Goal: Task Accomplishment & Management: Manage account settings

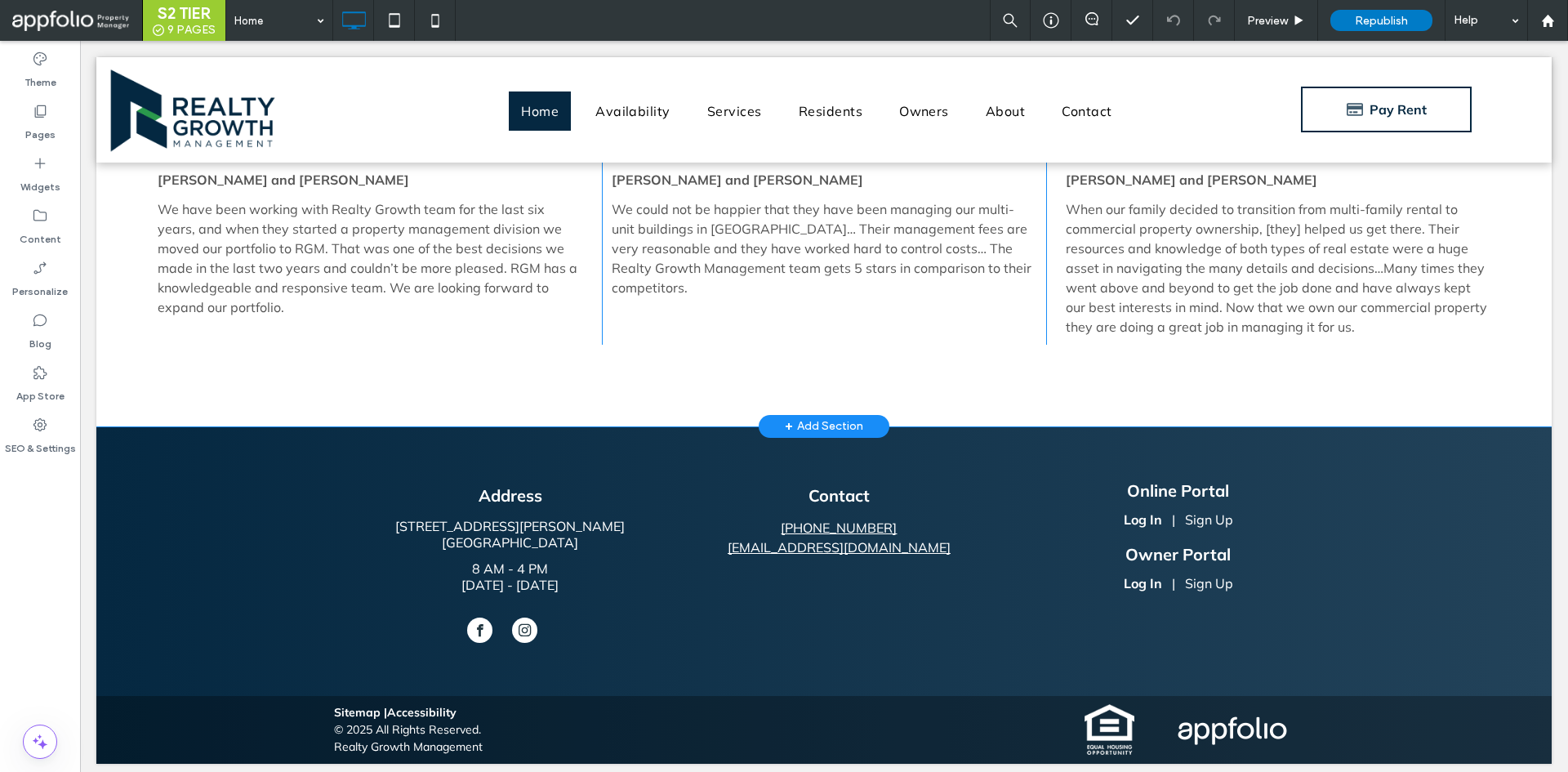
scroll to position [3644, 0]
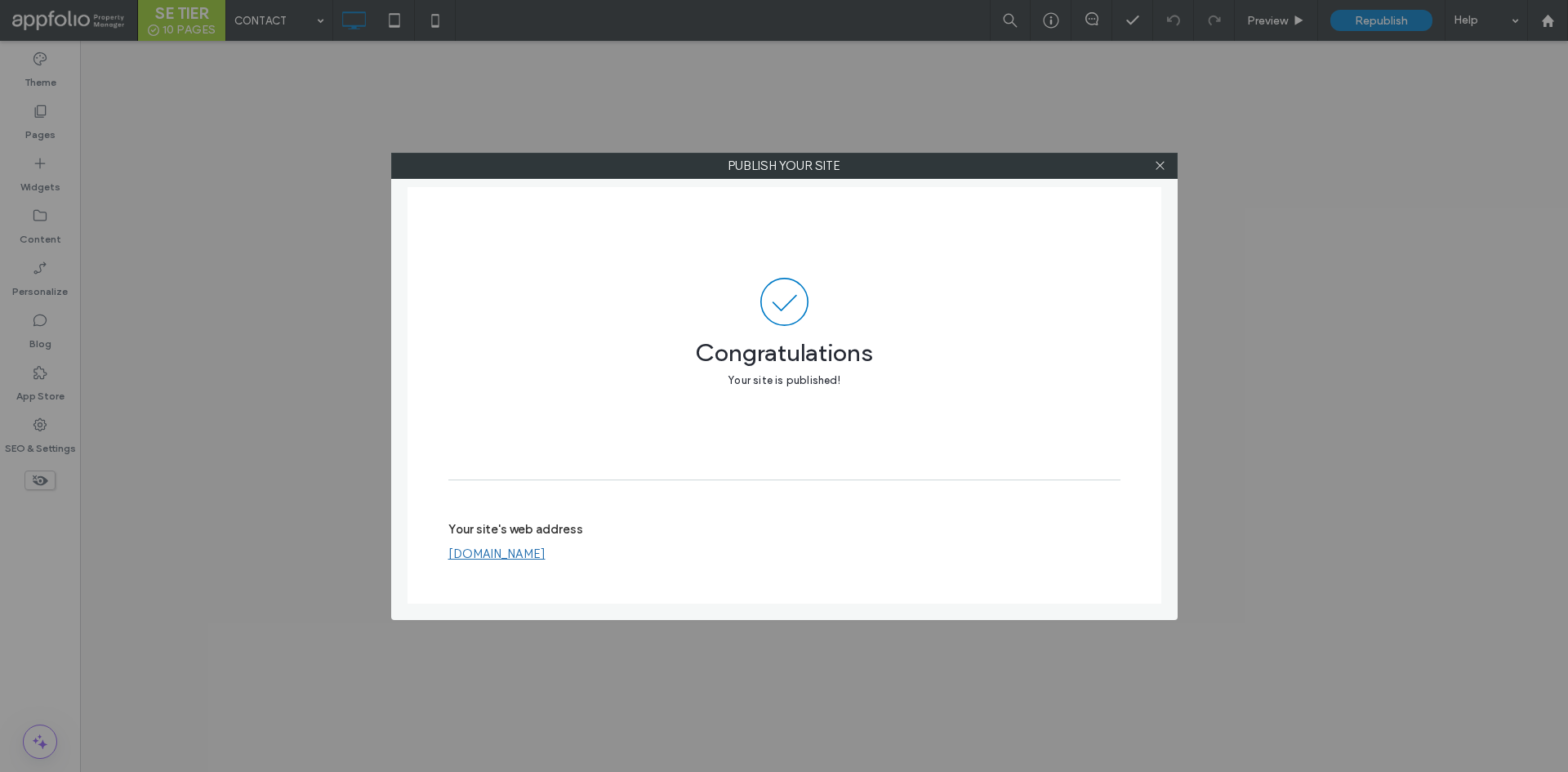
click at [1170, 168] on div at bounding box center [1161, 166] width 25 height 25
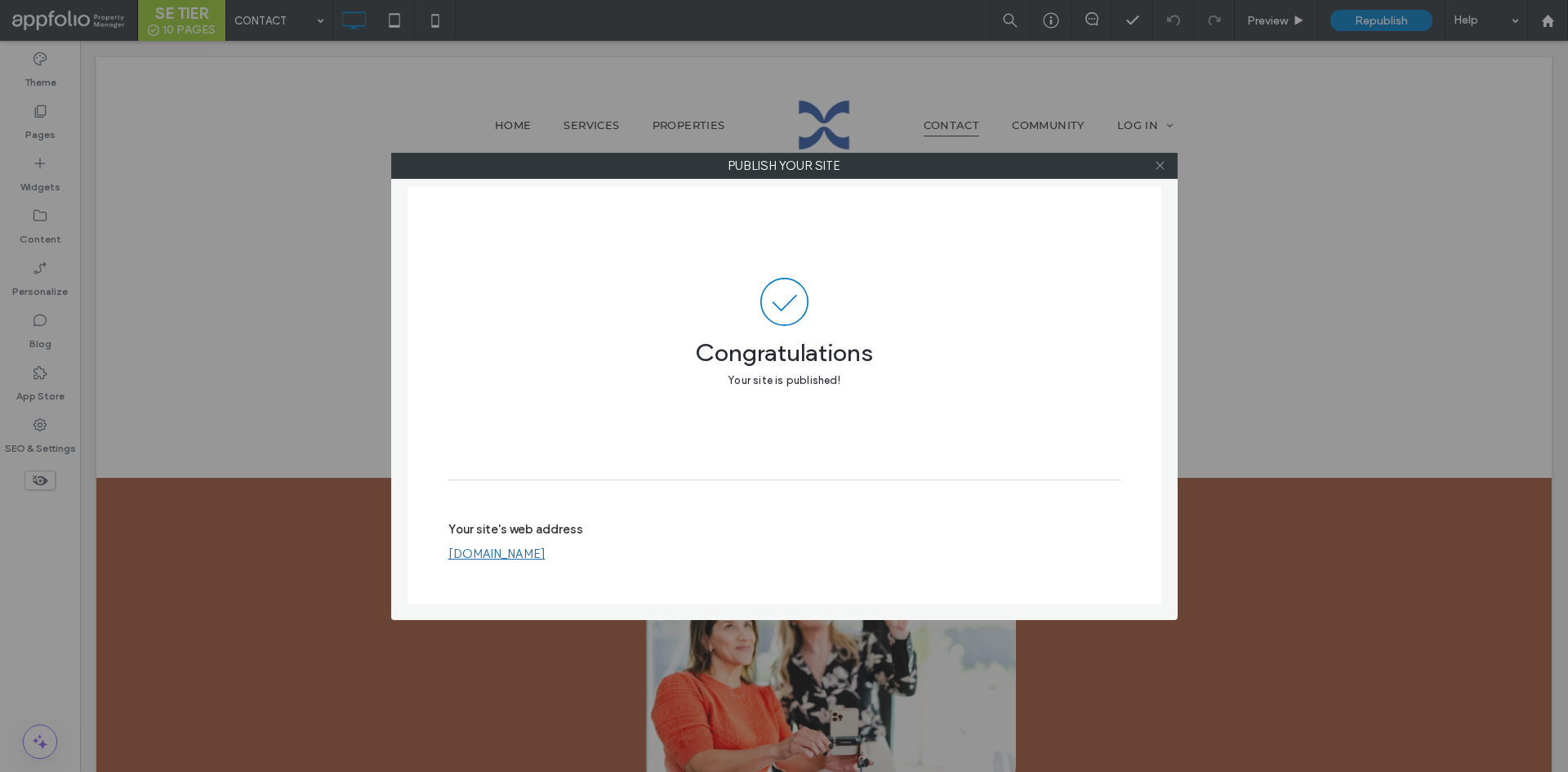
click at [1159, 165] on icon at bounding box center [1160, 165] width 12 height 12
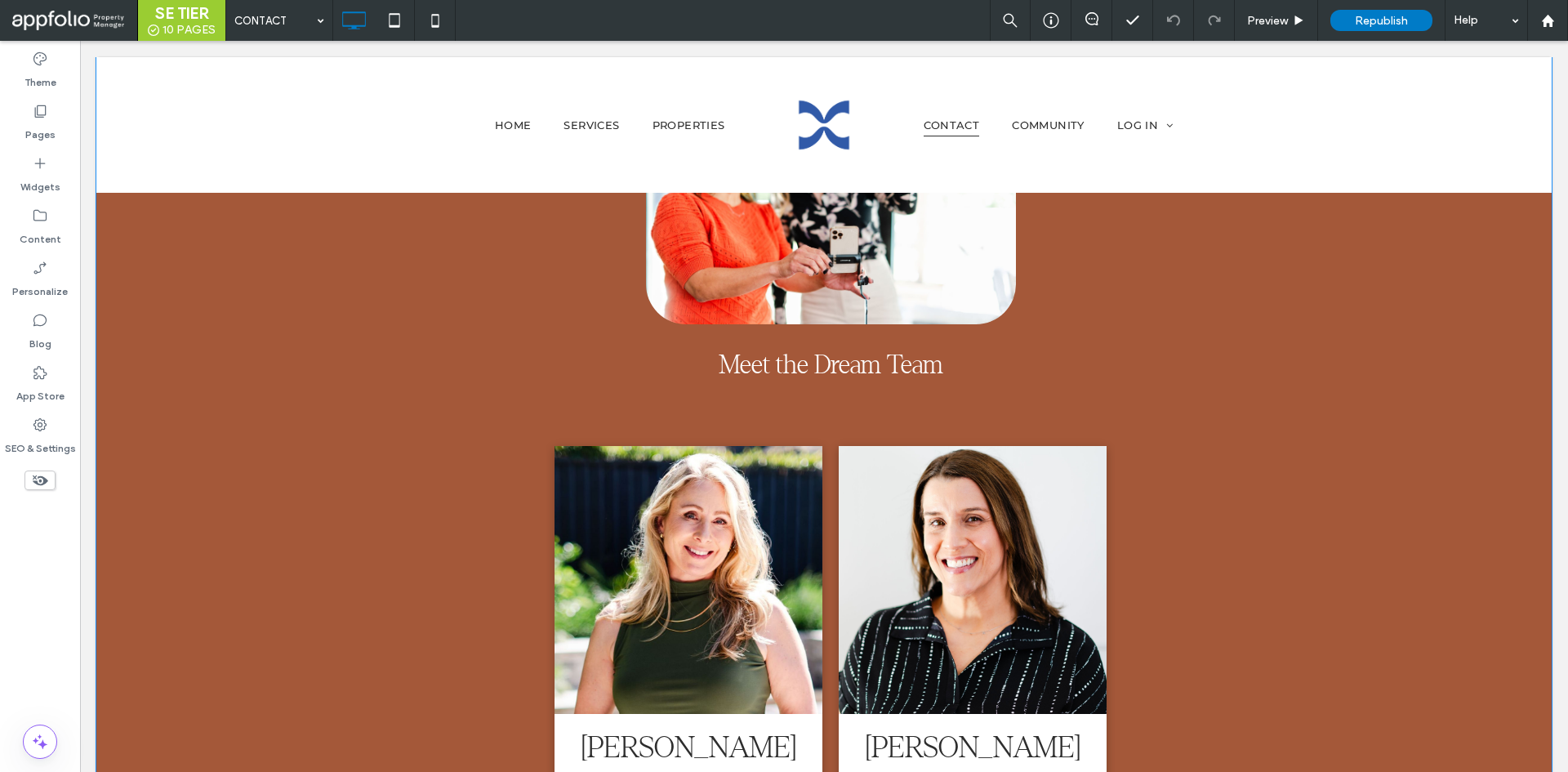
scroll to position [1300, 0]
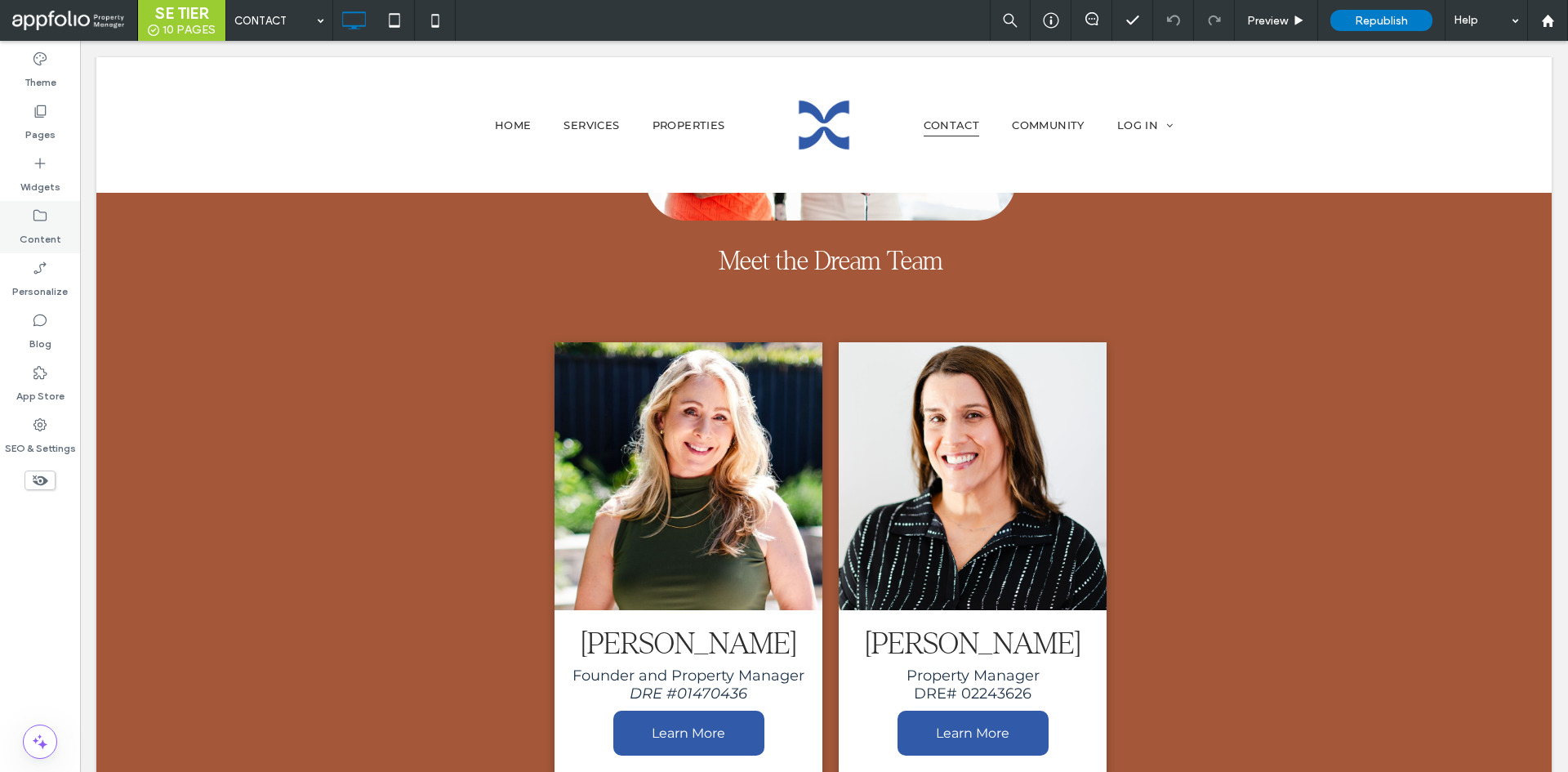
click at [46, 232] on label "Content" at bounding box center [40, 236] width 42 height 23
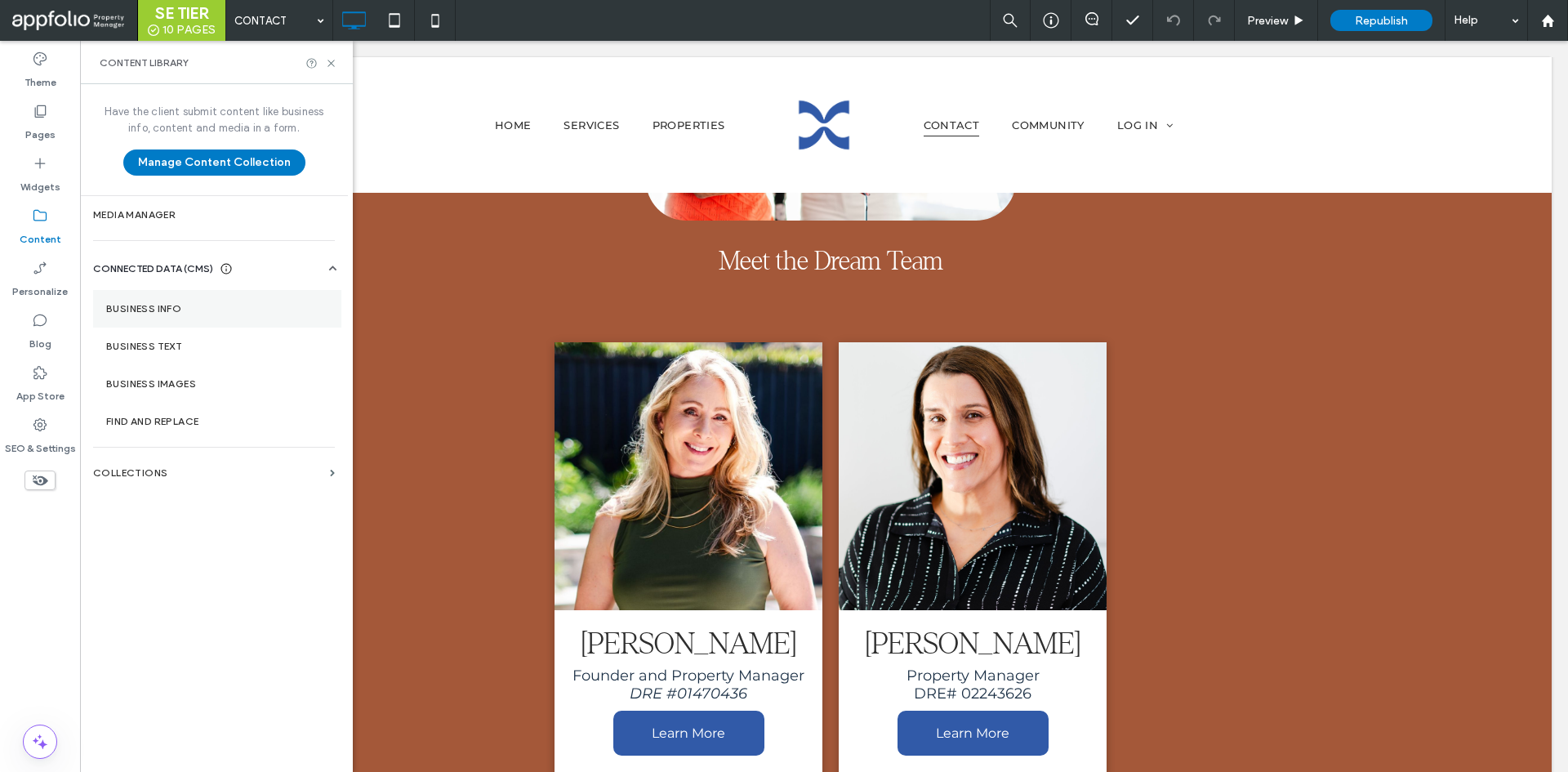
click at [210, 303] on label "Business Info" at bounding box center [217, 309] width 222 height 11
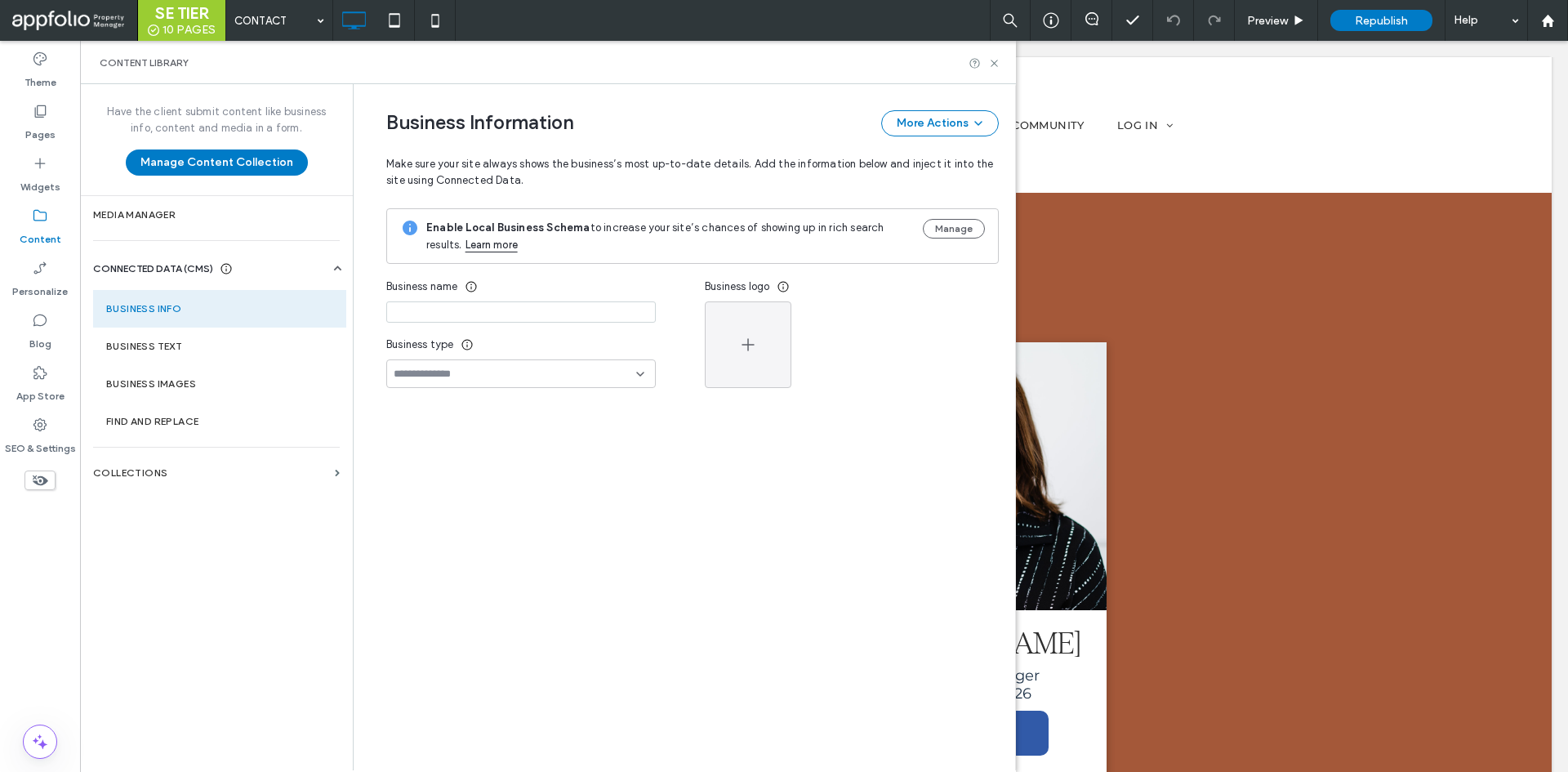
type input "**********"
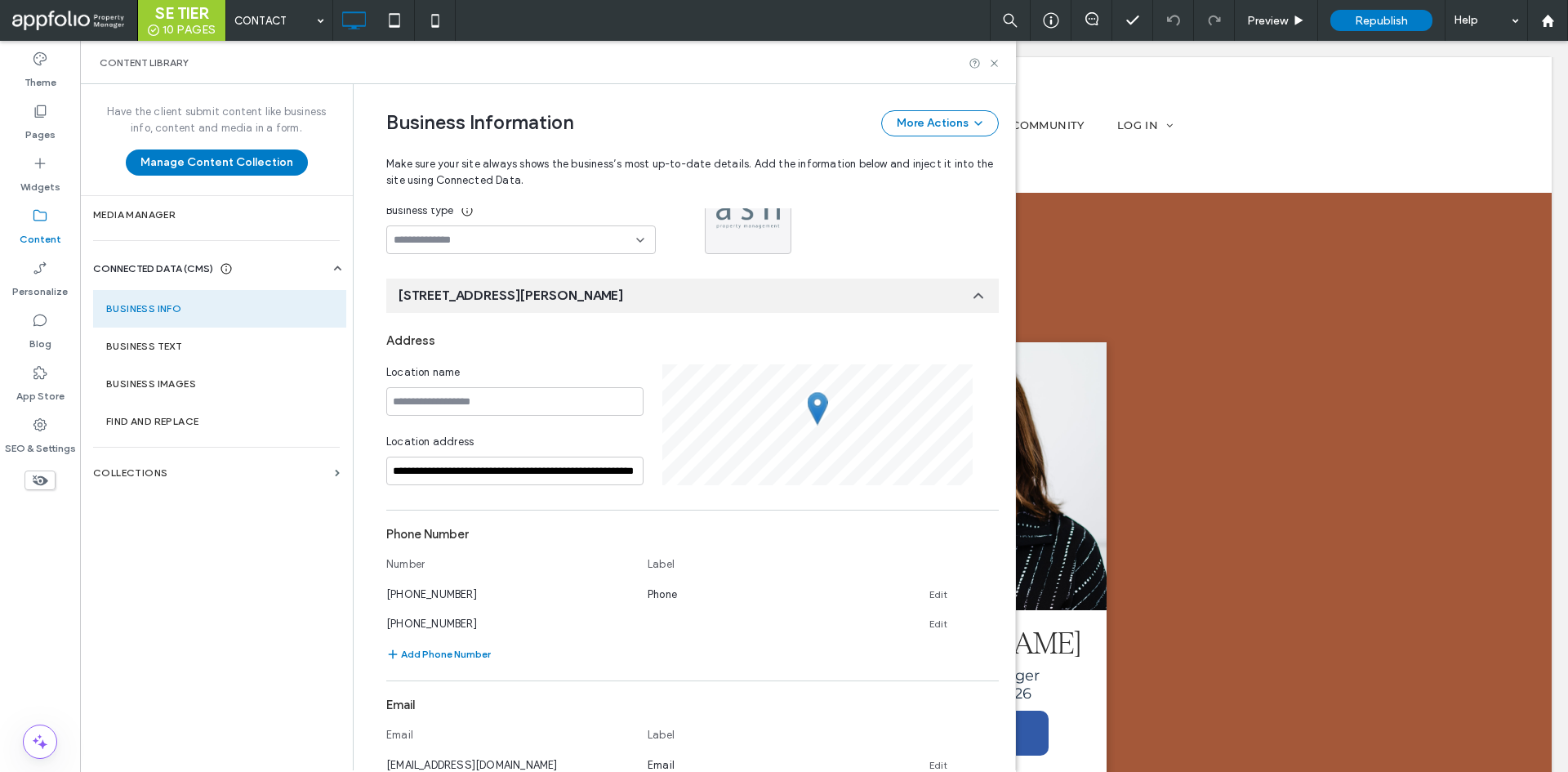
scroll to position [135, 0]
click at [552, 479] on input "**********" at bounding box center [515, 470] width 257 height 29
click at [555, 466] on input at bounding box center [515, 470] width 257 height 29
paste input "**********"
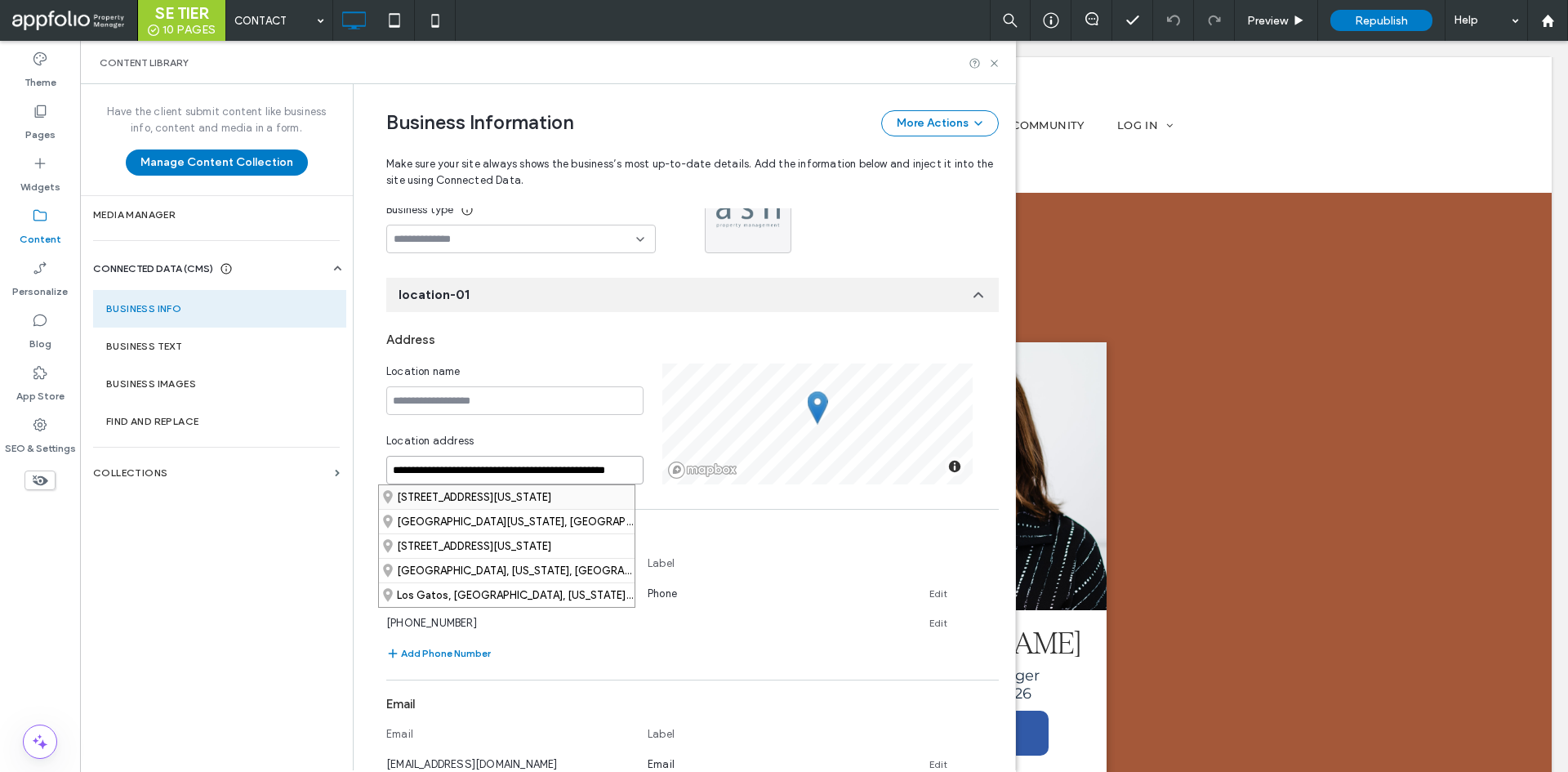
type input "**********"
click at [555, 501] on div "15732 Los Gatos Boulevard, Los Gatos, California 95032, United States" at bounding box center [507, 497] width 255 height 24
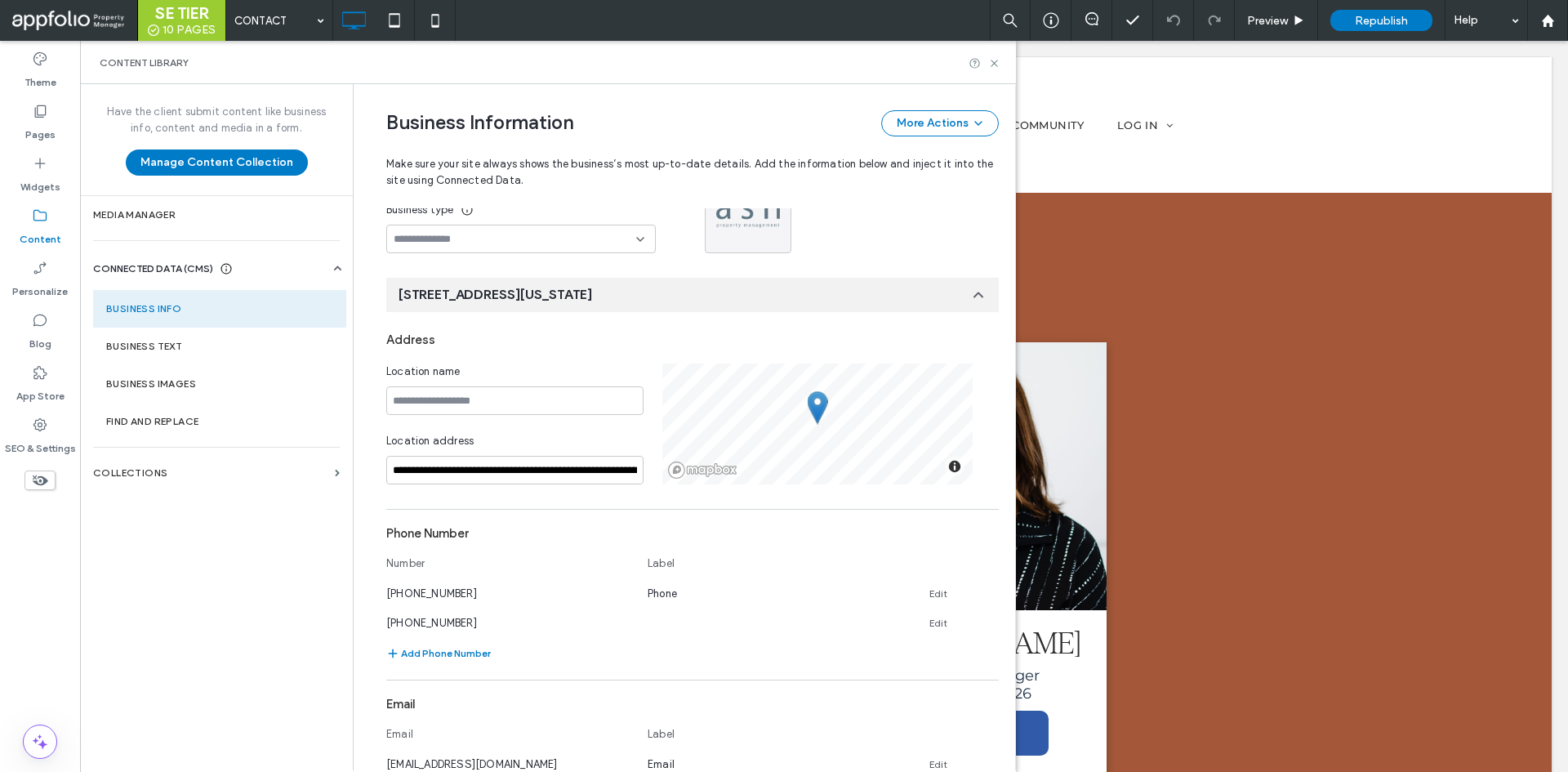
click at [241, 532] on div "Have the client submit content like business info, content and media in a form.…" at bounding box center [217, 426] width 273 height 685
click at [997, 64] on icon at bounding box center [994, 63] width 12 height 12
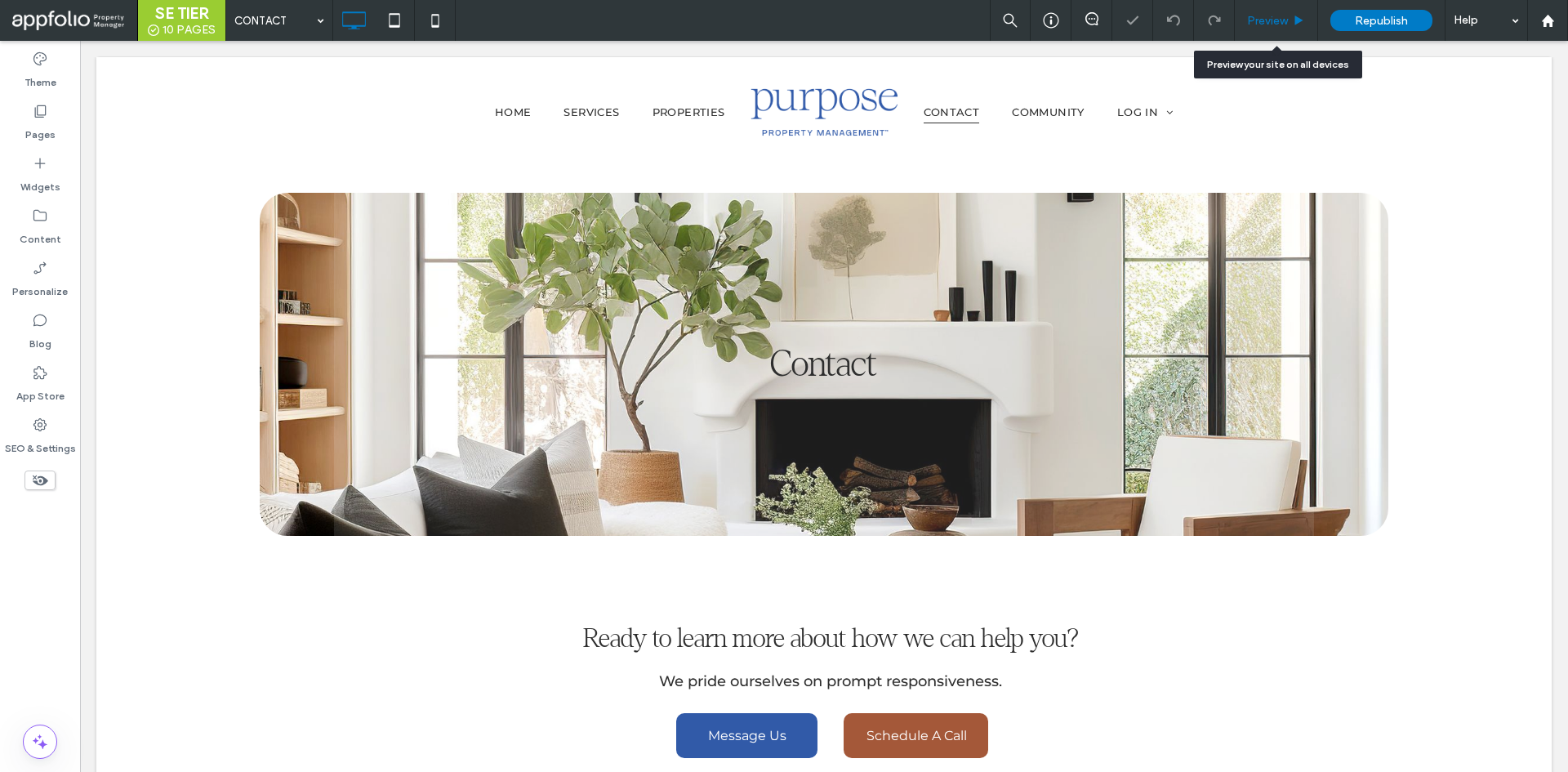
click at [1277, 19] on span "Preview" at bounding box center [1268, 21] width 41 height 14
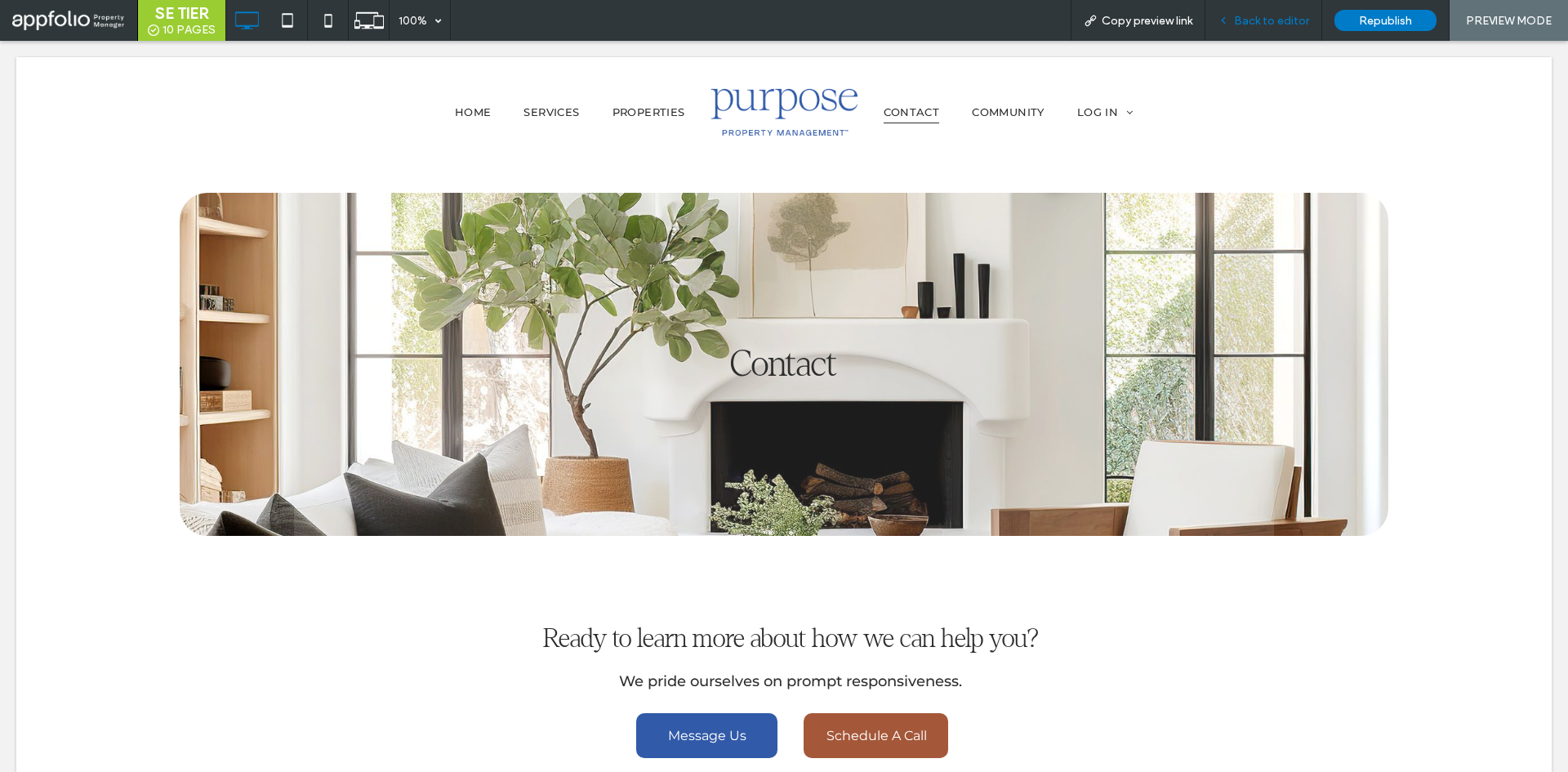
click at [1238, 18] on span "Back to editor" at bounding box center [1272, 21] width 76 height 14
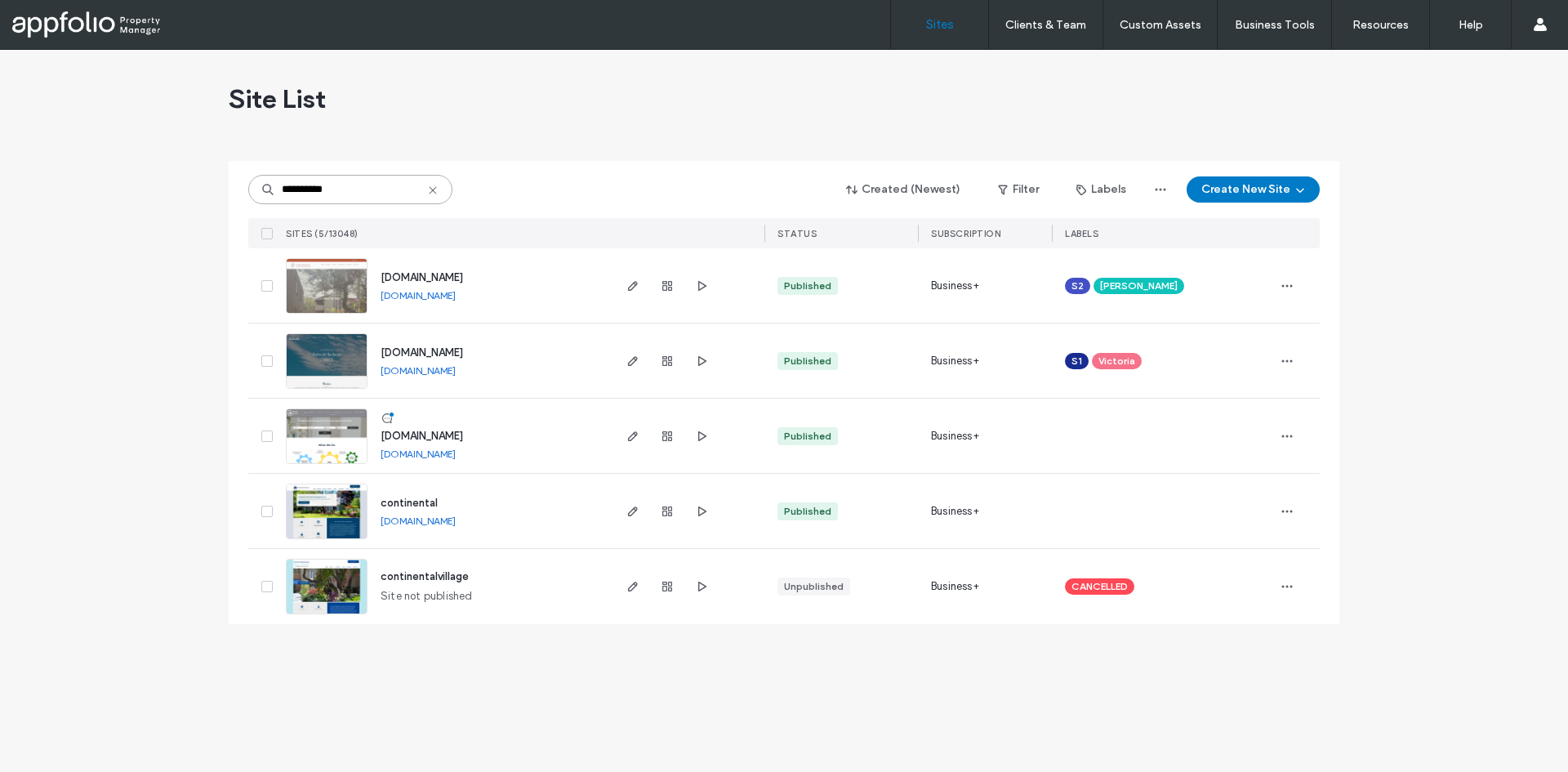
click at [358, 200] on input "**********" at bounding box center [350, 190] width 204 height 30
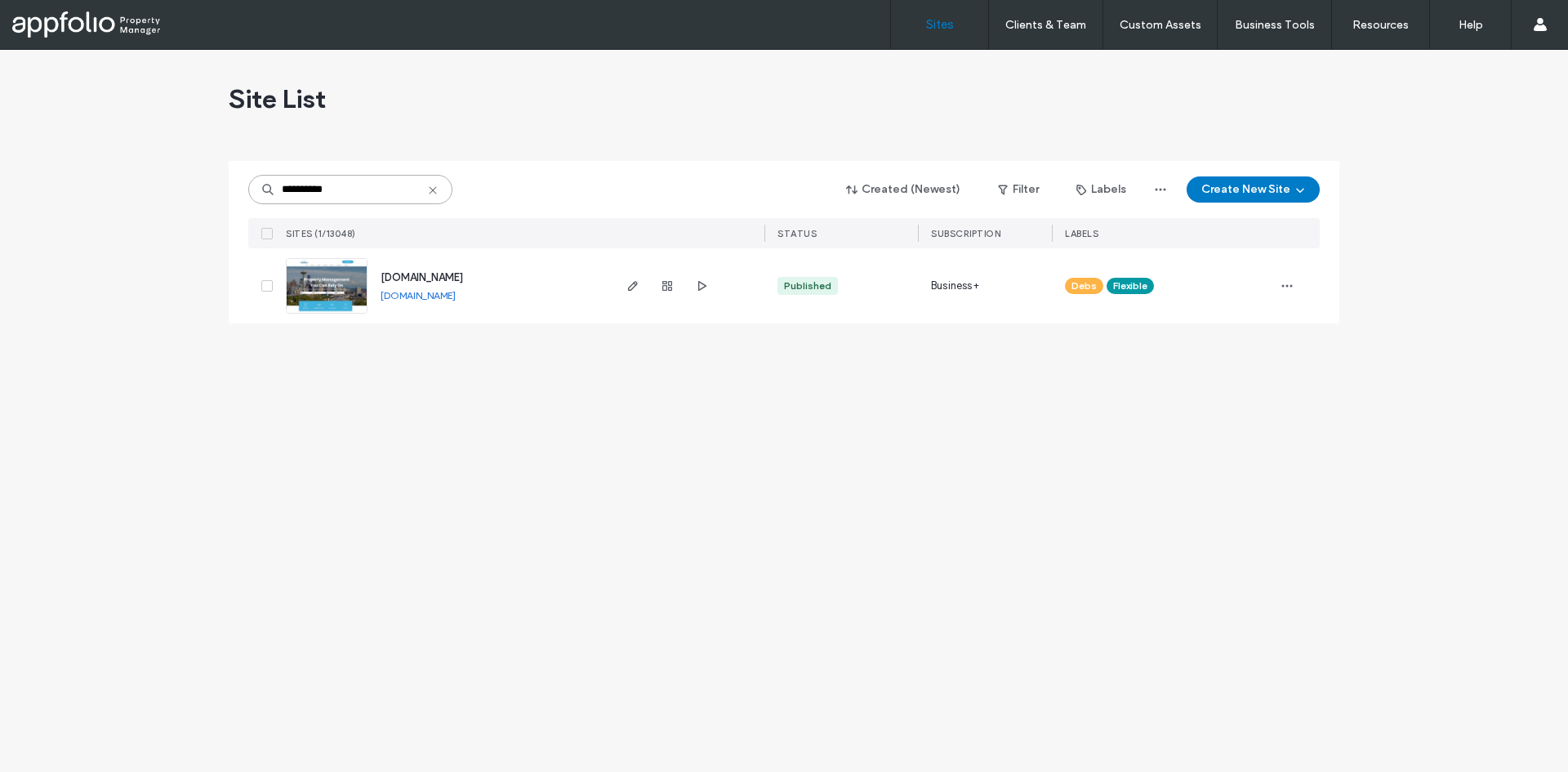
type input "**********"
drag, startPoint x: 335, startPoint y: 258, endPoint x: 364, endPoint y: 267, distance: 30.4
click at [364, 267] on img at bounding box center [327, 314] width 80 height 111
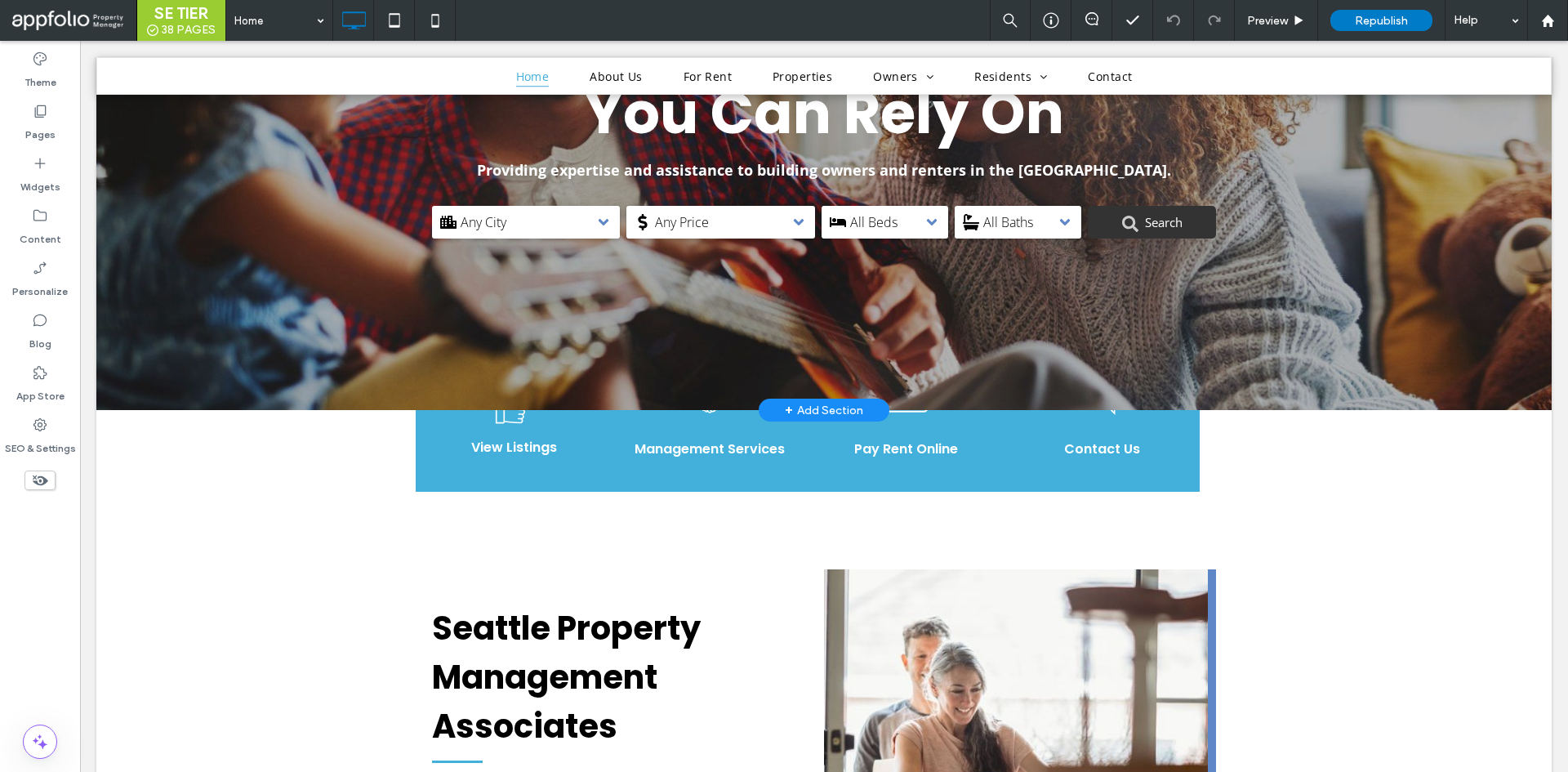
scroll to position [327, 0]
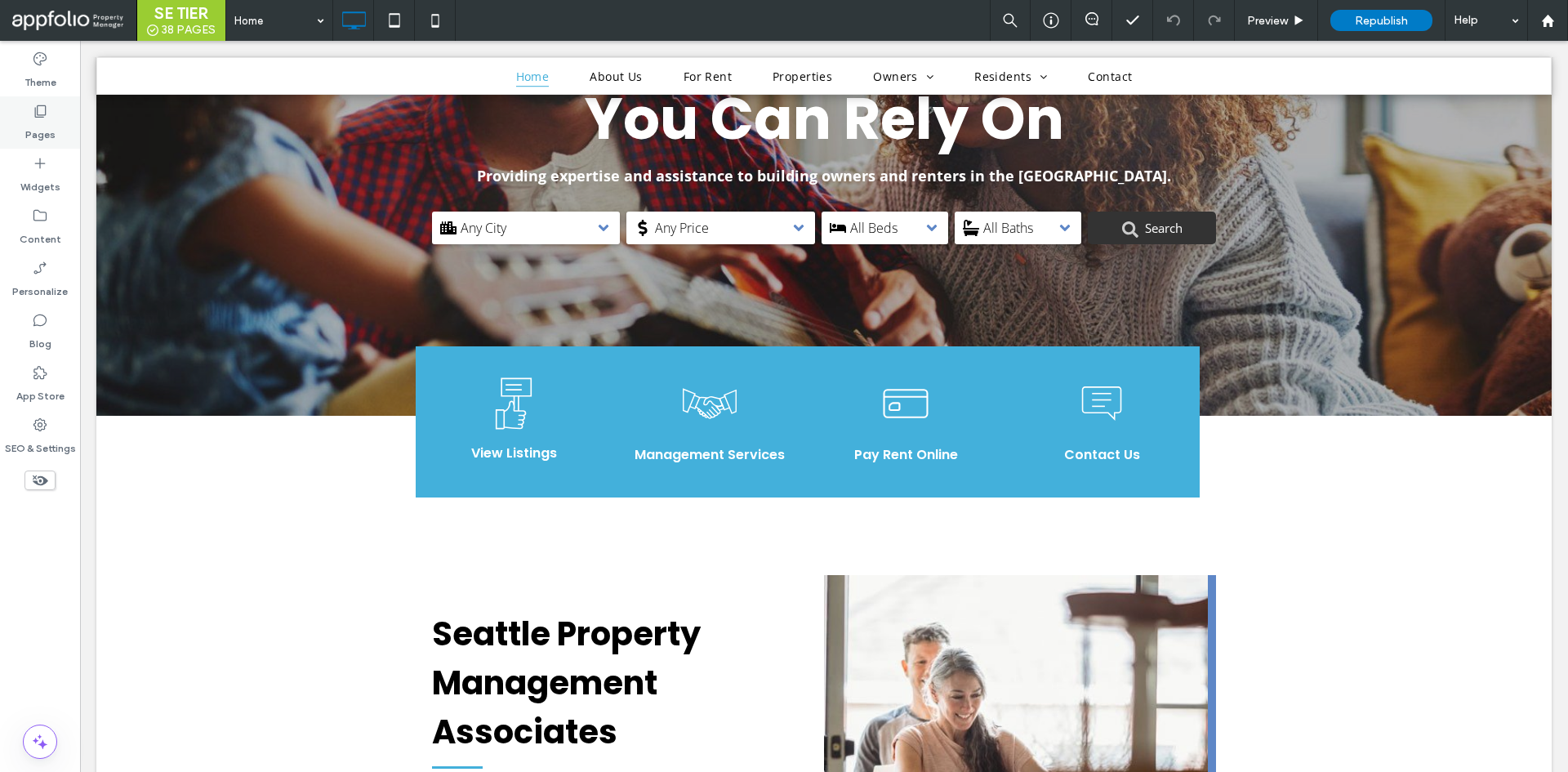
click at [26, 110] on div "Pages" at bounding box center [40, 122] width 80 height 53
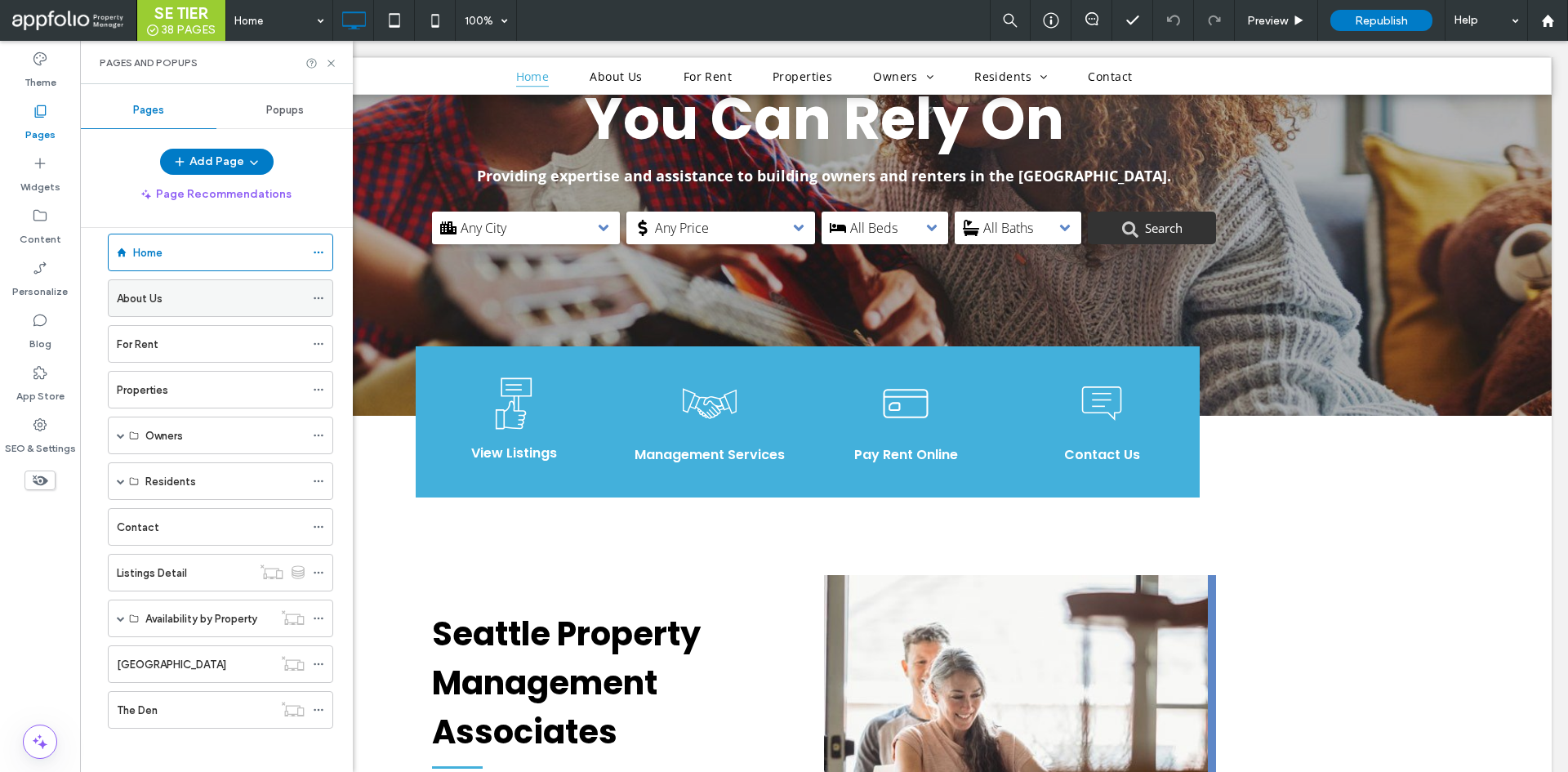
scroll to position [28, 0]
click at [157, 380] on label "Properties" at bounding box center [142, 384] width 52 height 29
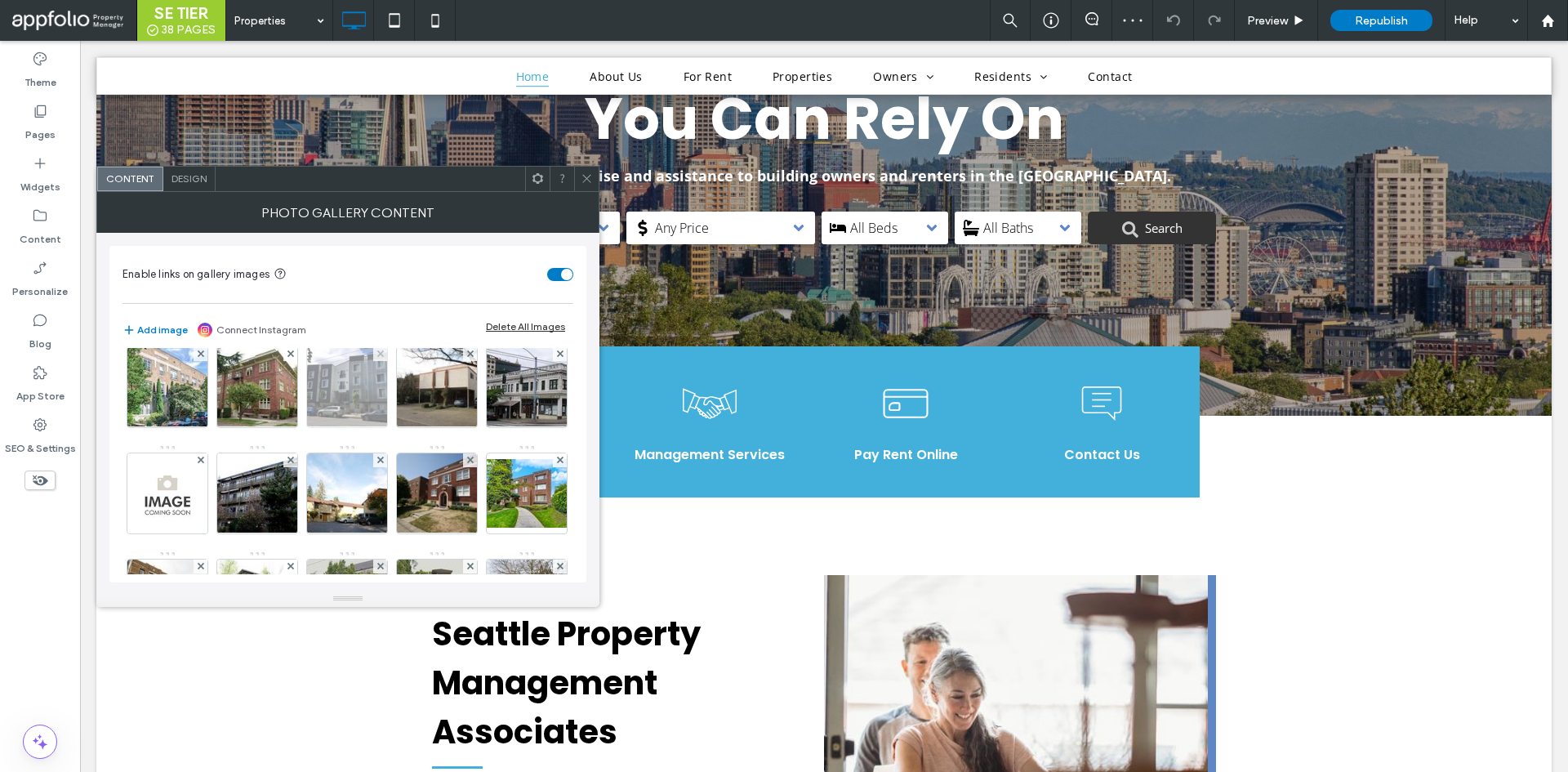
scroll to position [163, 0]
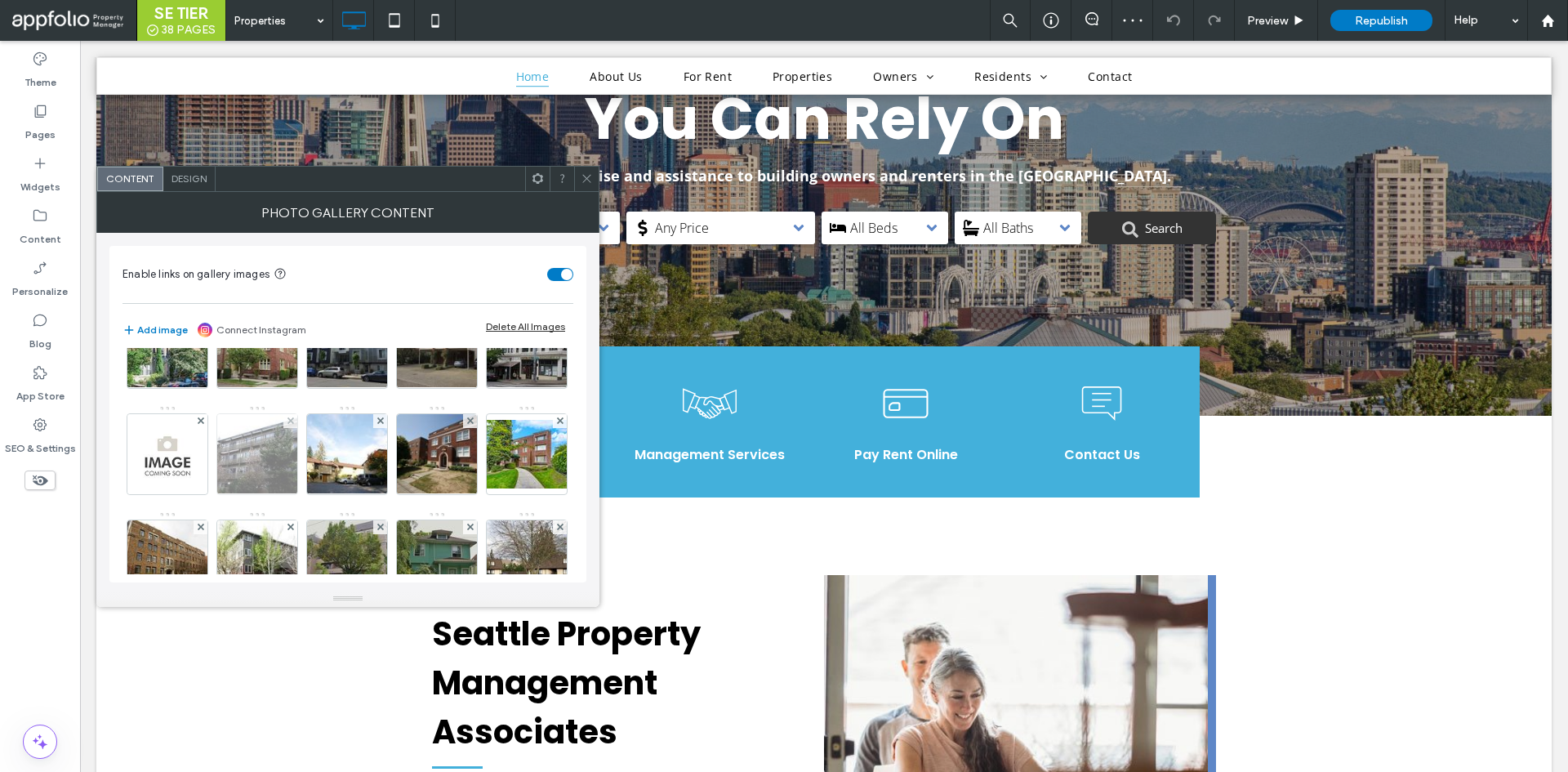
click at [297, 444] on div at bounding box center [258, 454] width 80 height 80
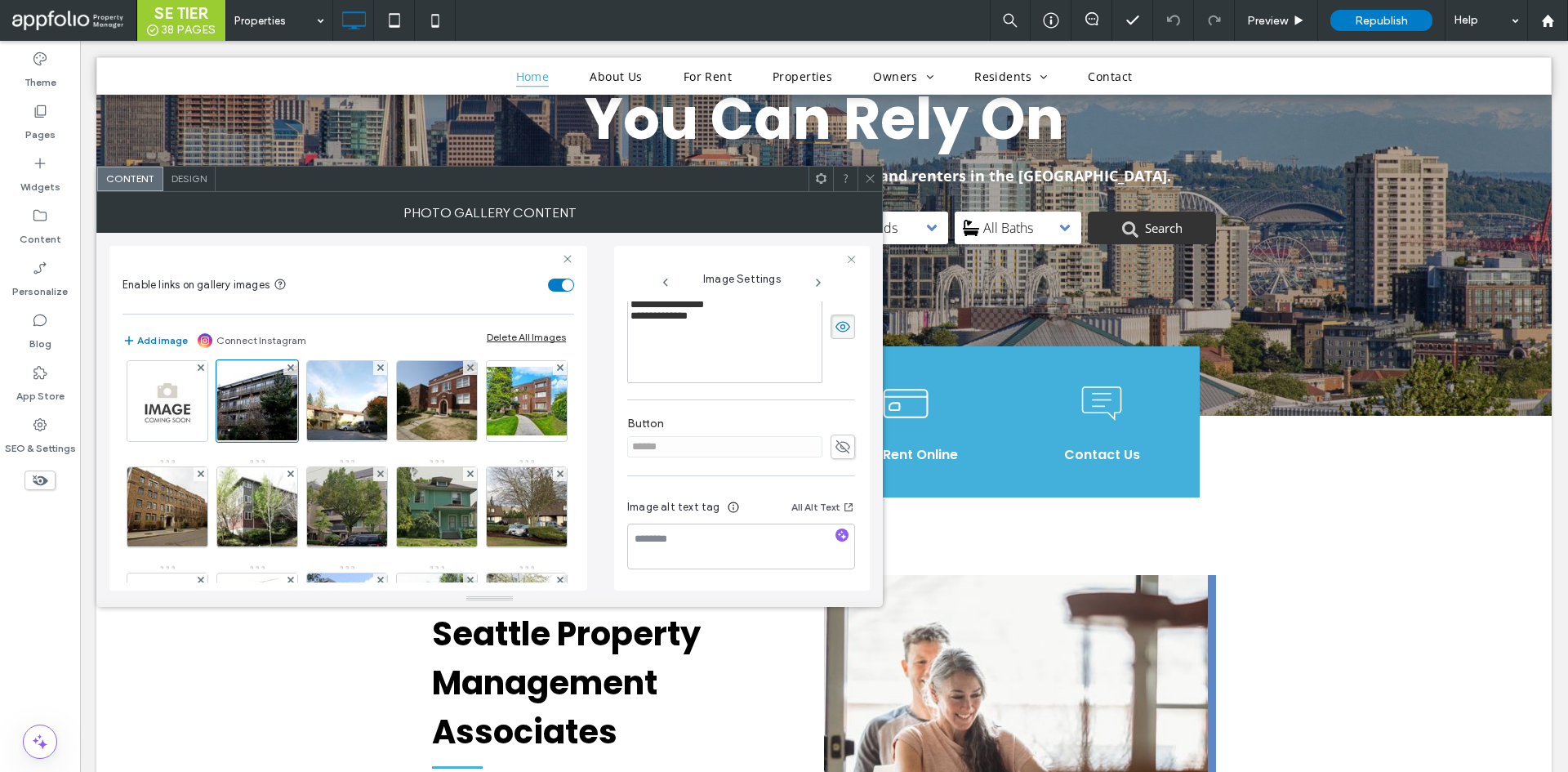
scroll to position [327, 0]
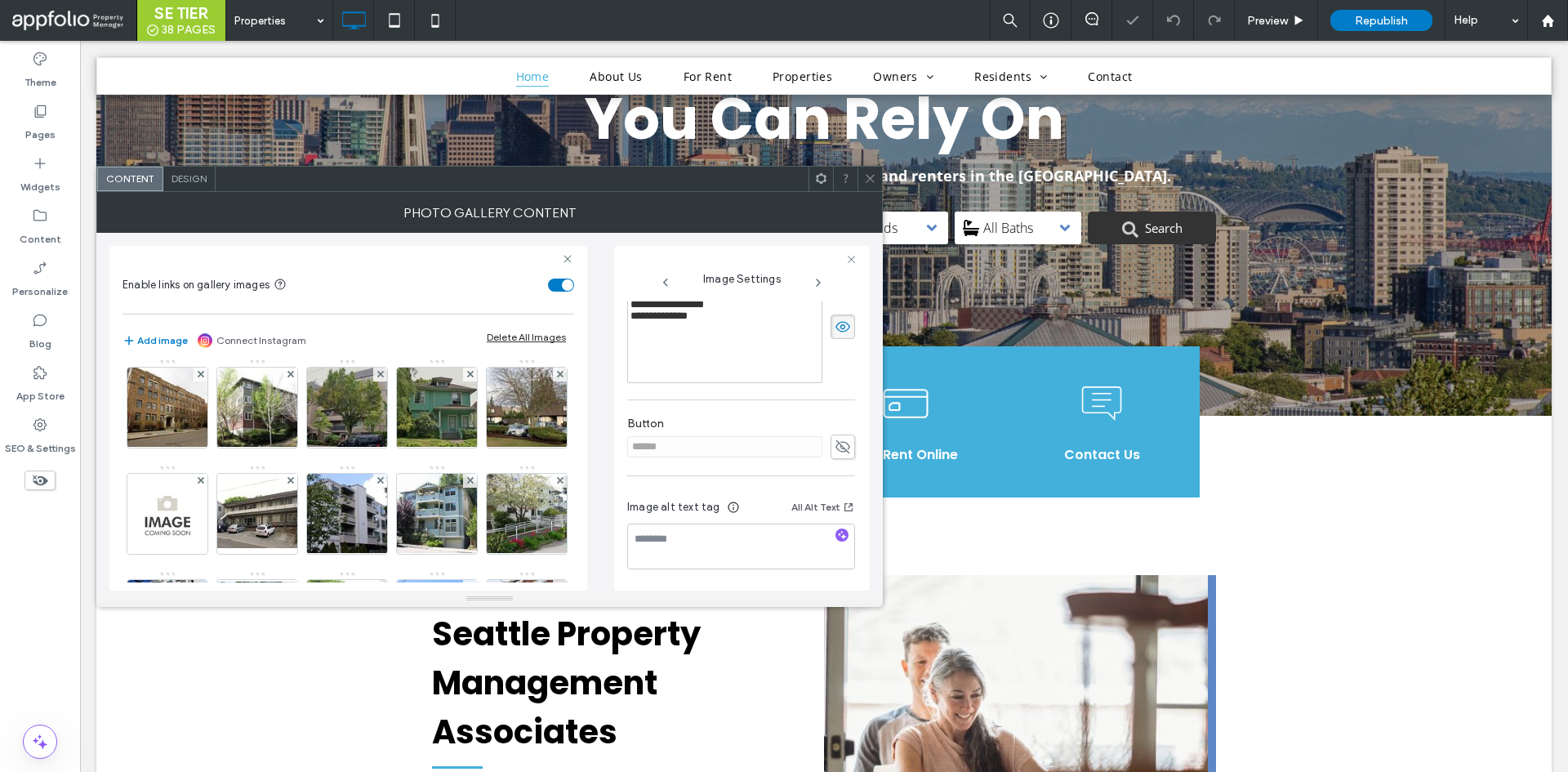
drag, startPoint x: 871, startPoint y: 184, endPoint x: 820, endPoint y: 211, distance: 57.7
click at [872, 183] on icon at bounding box center [870, 178] width 12 height 12
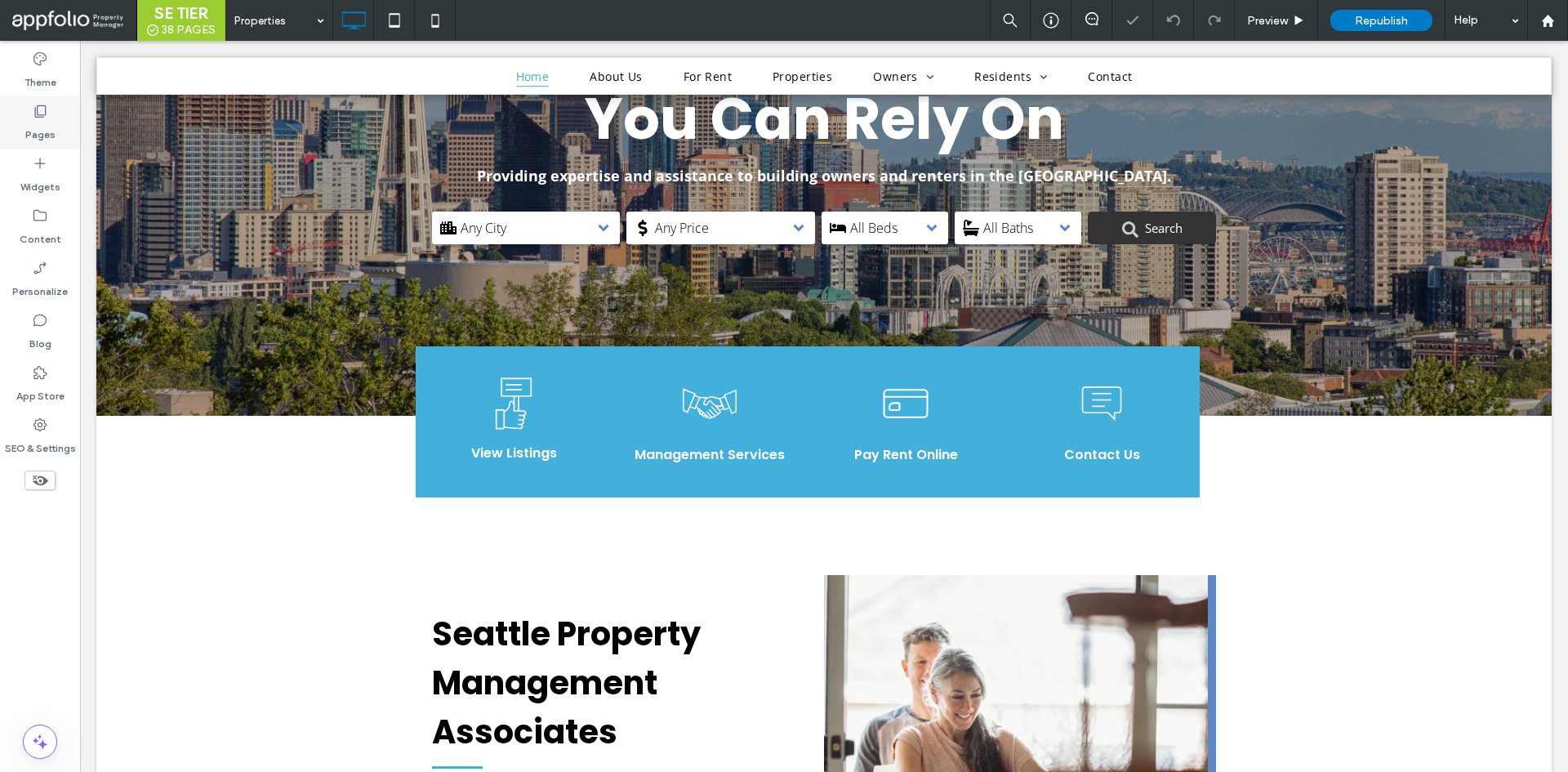
click at [42, 136] on label "Pages" at bounding box center [40, 131] width 30 height 23
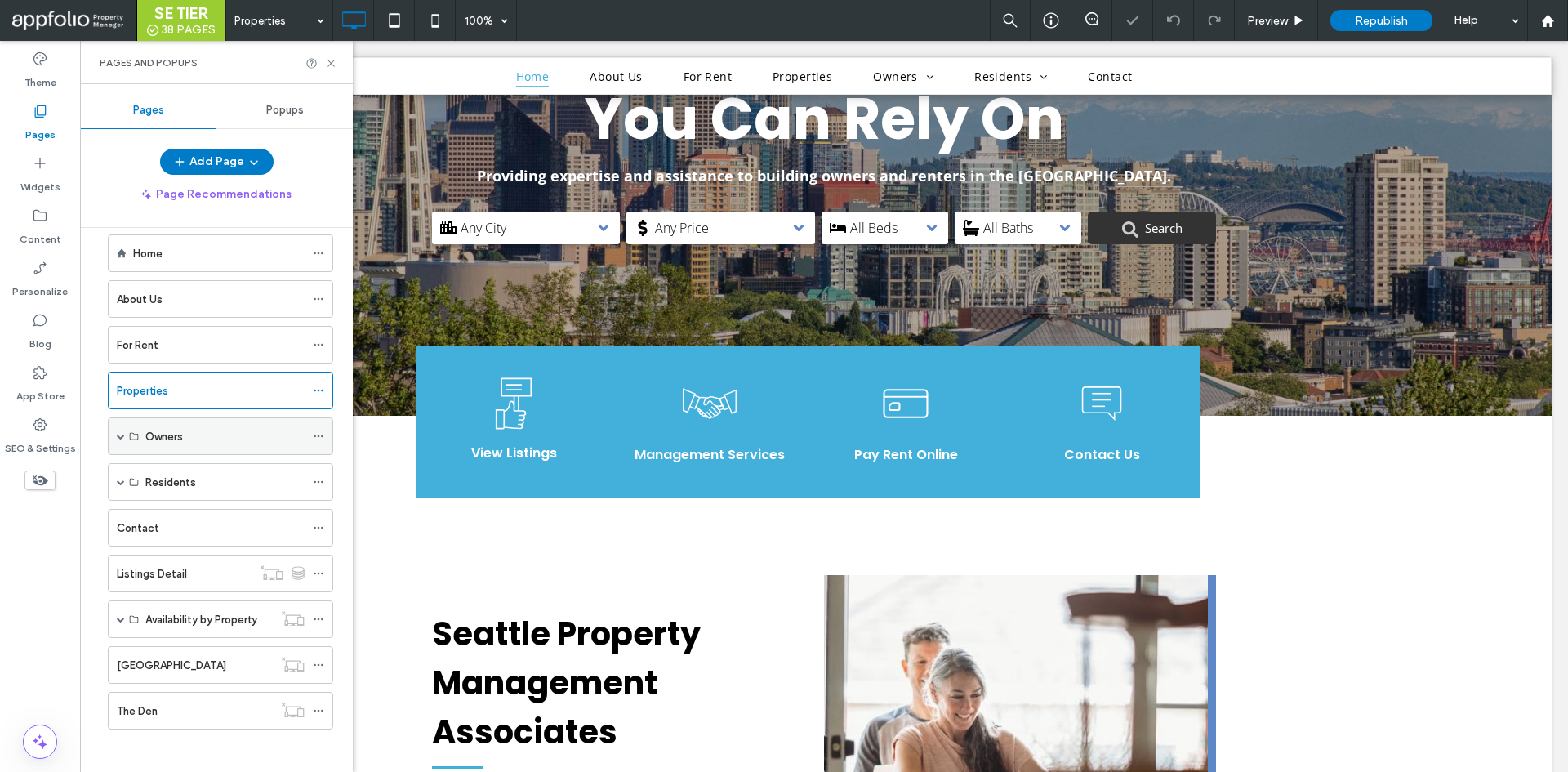
scroll to position [28, 0]
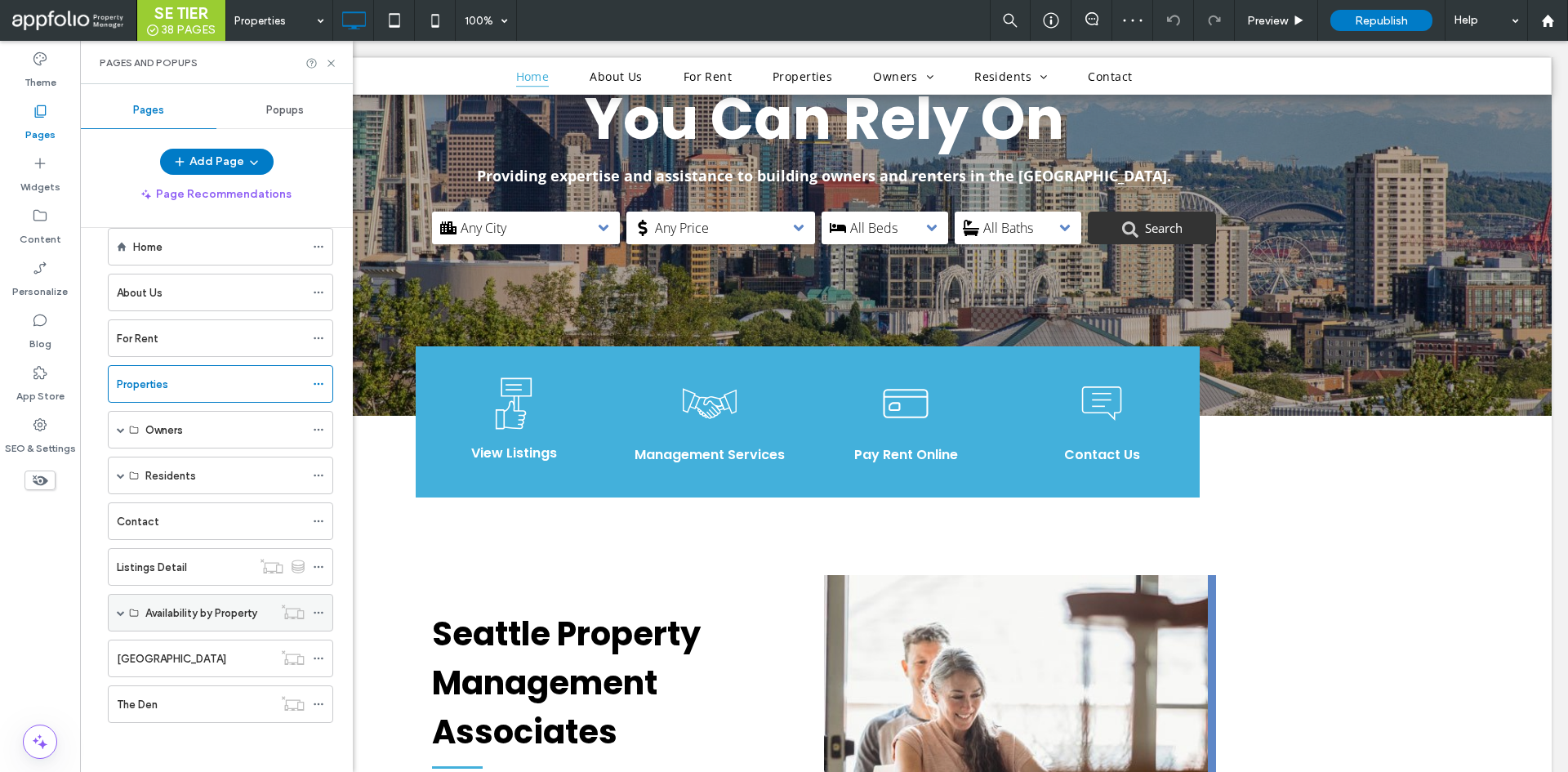
click at [122, 610] on span at bounding box center [121, 613] width 8 height 8
click at [123, 609] on span at bounding box center [121, 613] width 8 height 8
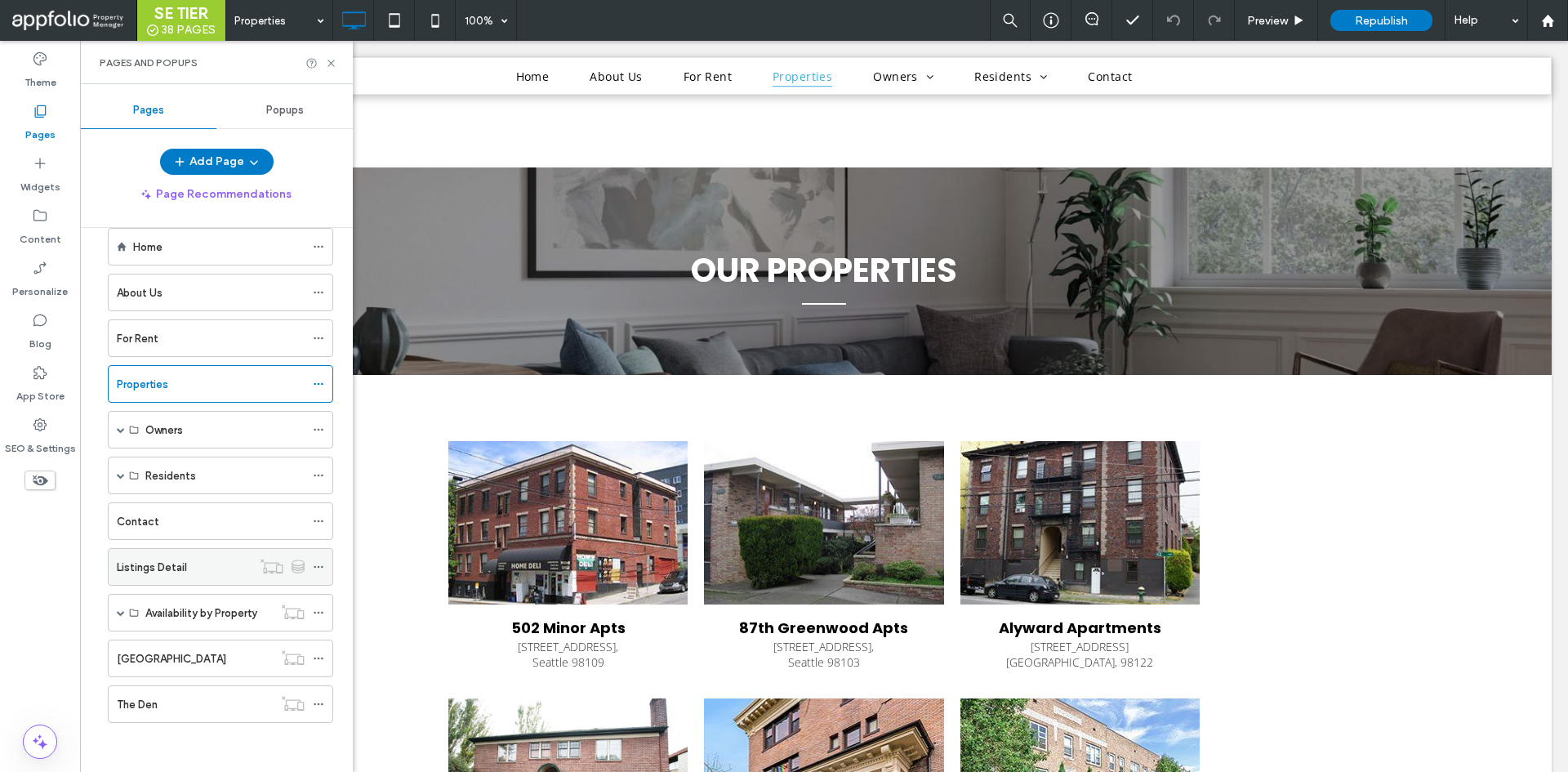
scroll to position [245, 0]
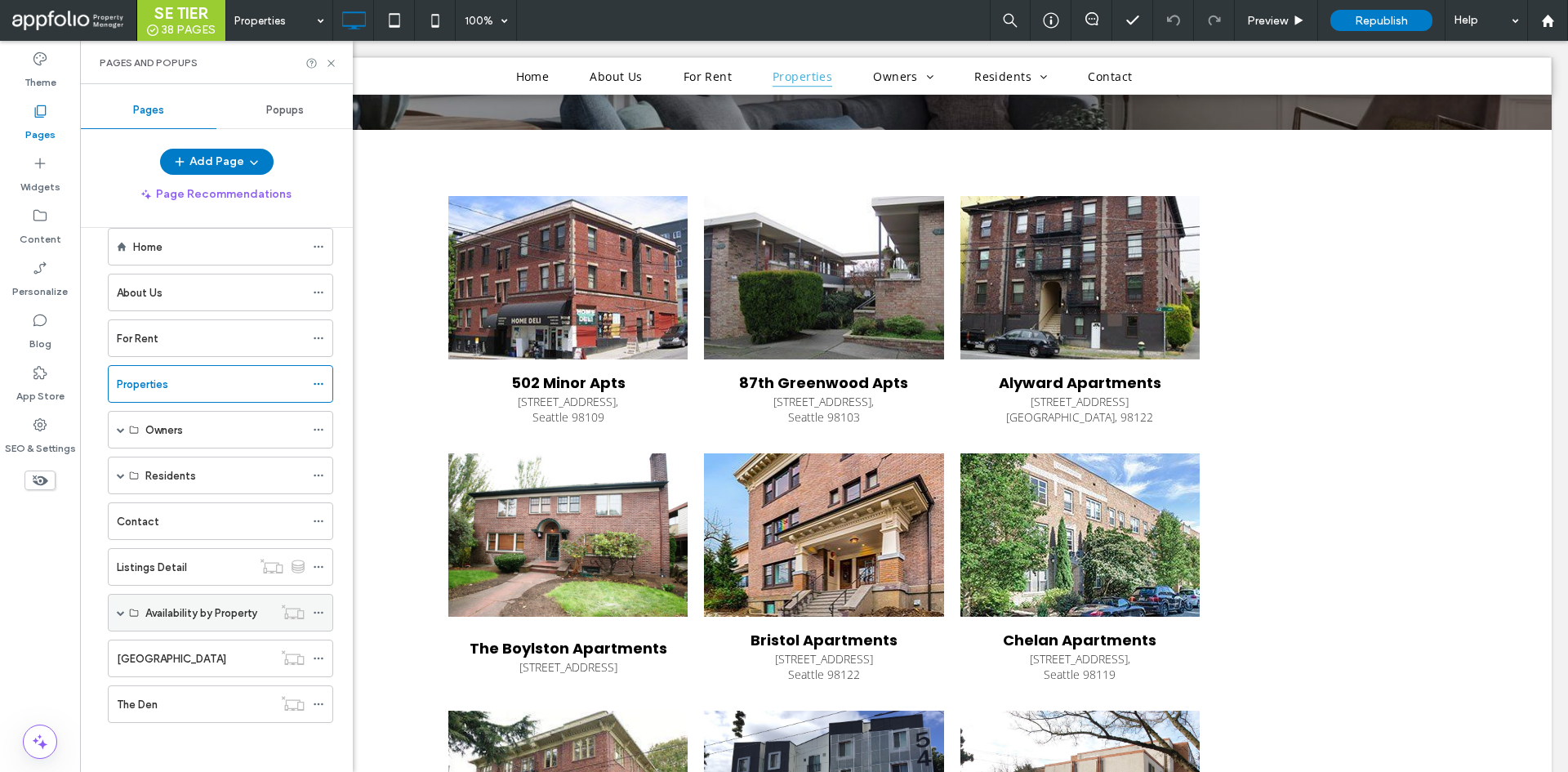
click at [116, 623] on div "Availability by Property" at bounding box center [220, 613] width 226 height 38
click at [125, 611] on div "Availability by Property" at bounding box center [220, 613] width 226 height 38
click at [126, 567] on label "Listings Detail" at bounding box center [152, 568] width 71 height 29
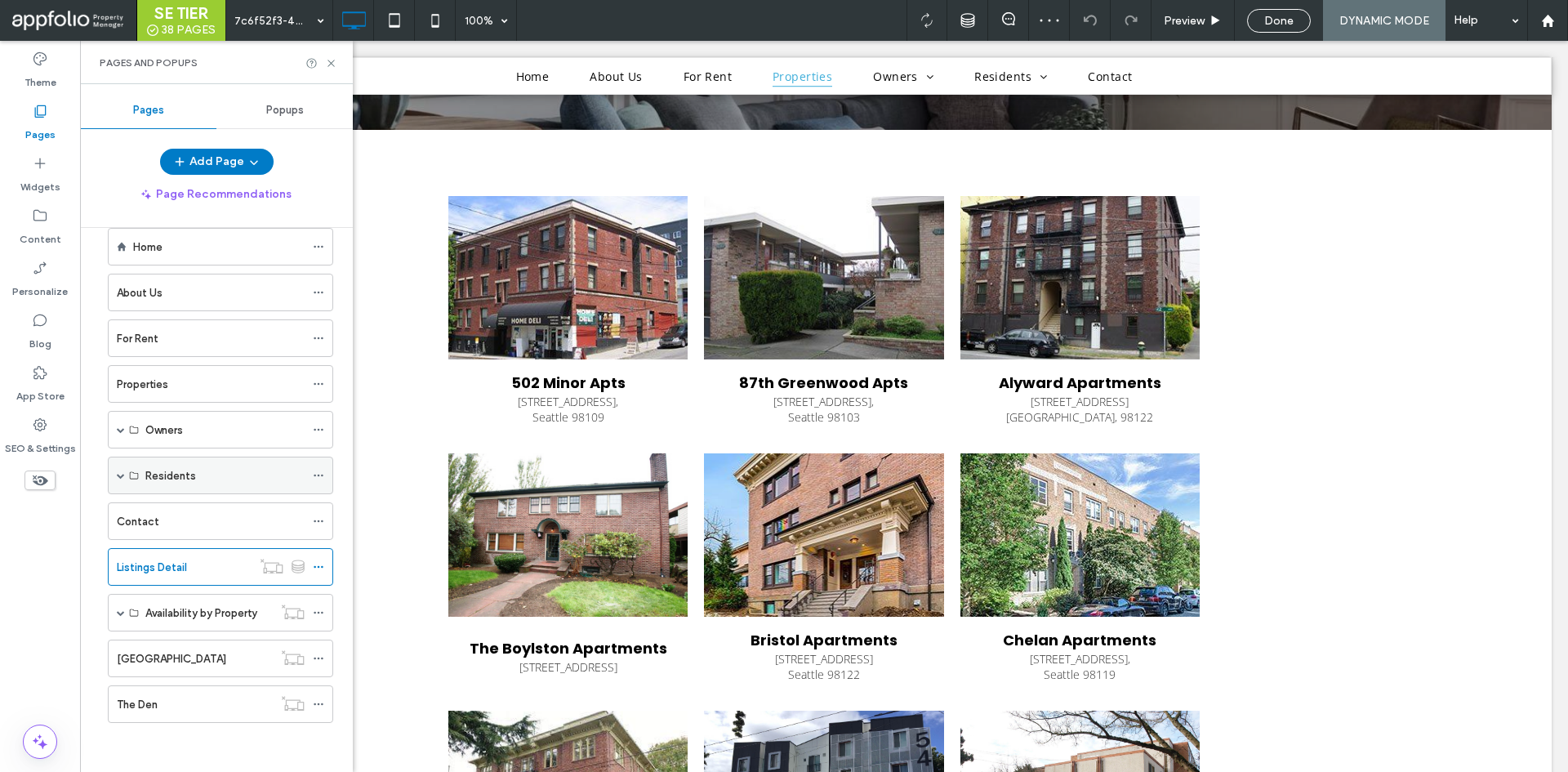
click at [127, 475] on div "Residents" at bounding box center [220, 476] width 226 height 38
click at [124, 475] on span at bounding box center [121, 476] width 8 height 8
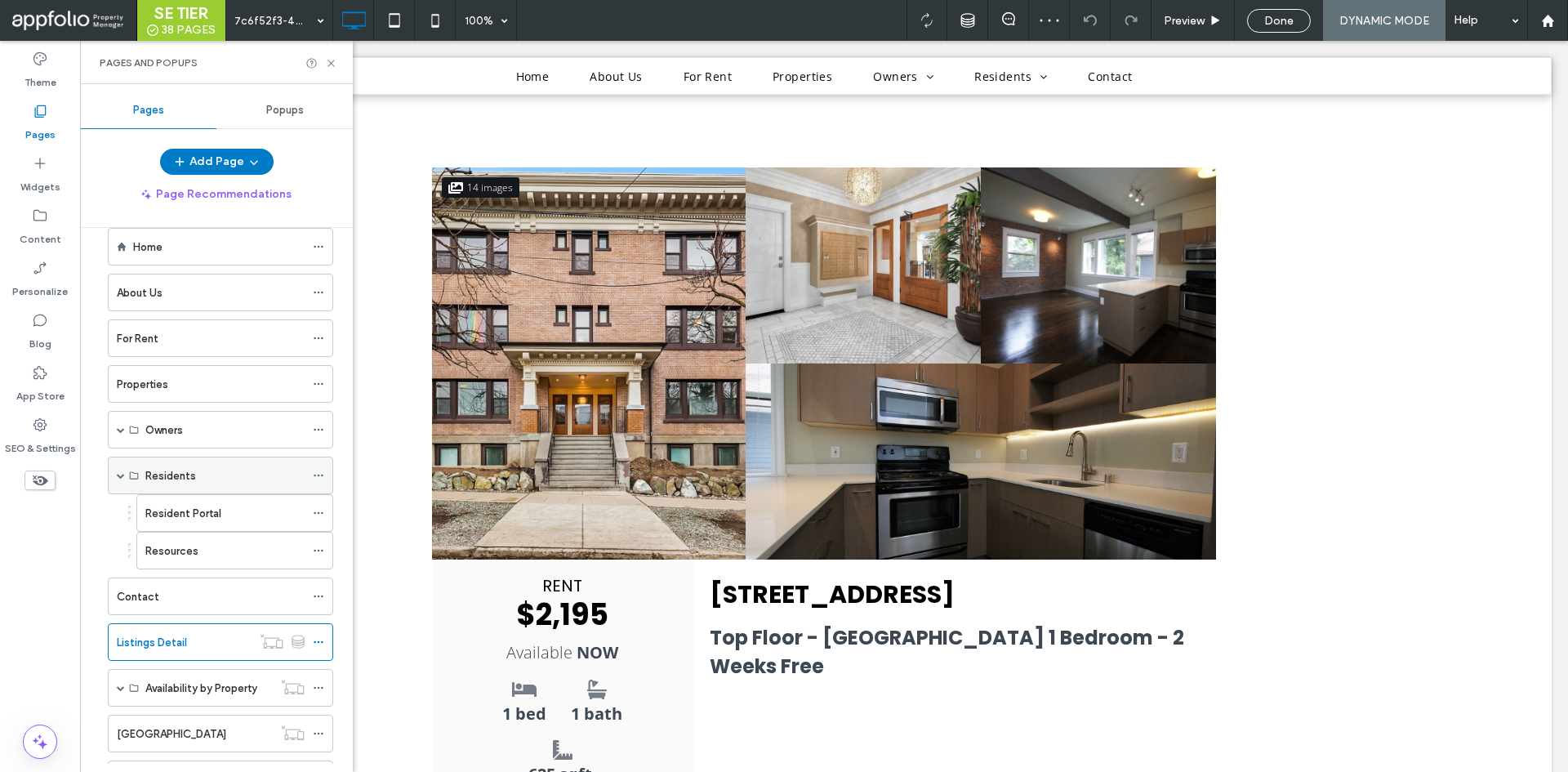
scroll to position [408, 0]
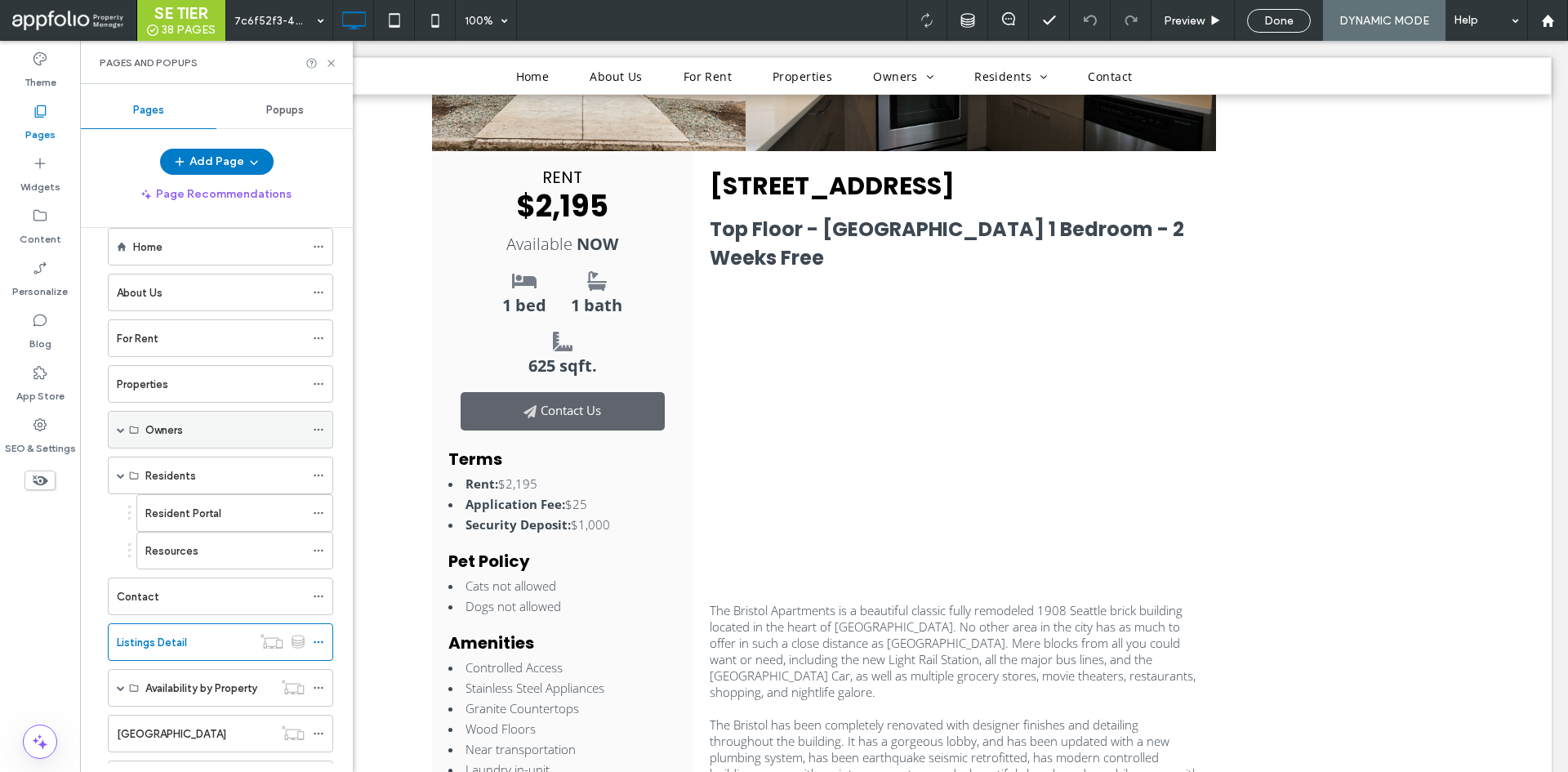
click at [121, 432] on span at bounding box center [121, 430] width 8 height 8
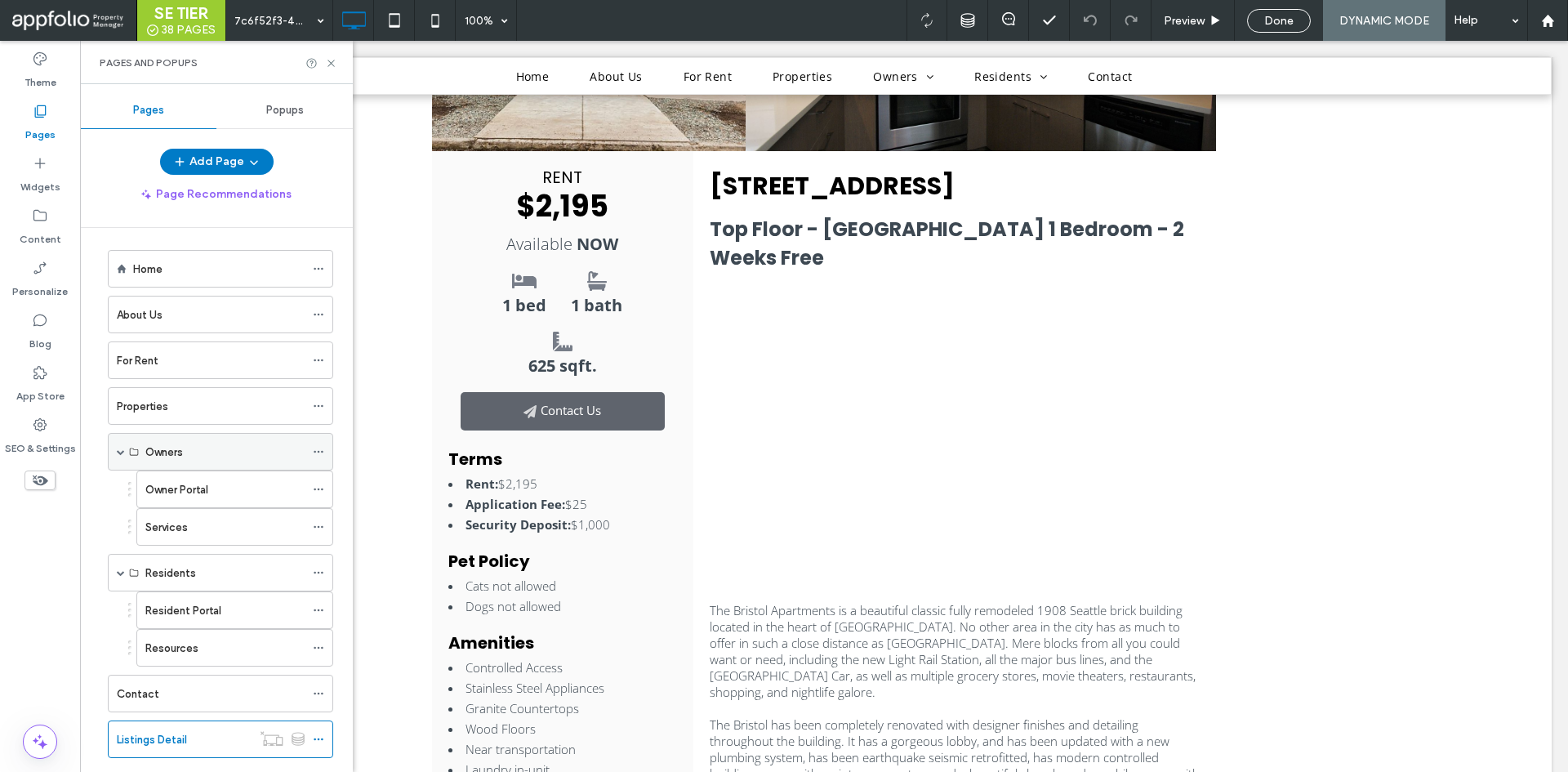
scroll to position [0, 0]
click at [194, 329] on div "About Us" at bounding box center [210, 320] width 188 height 36
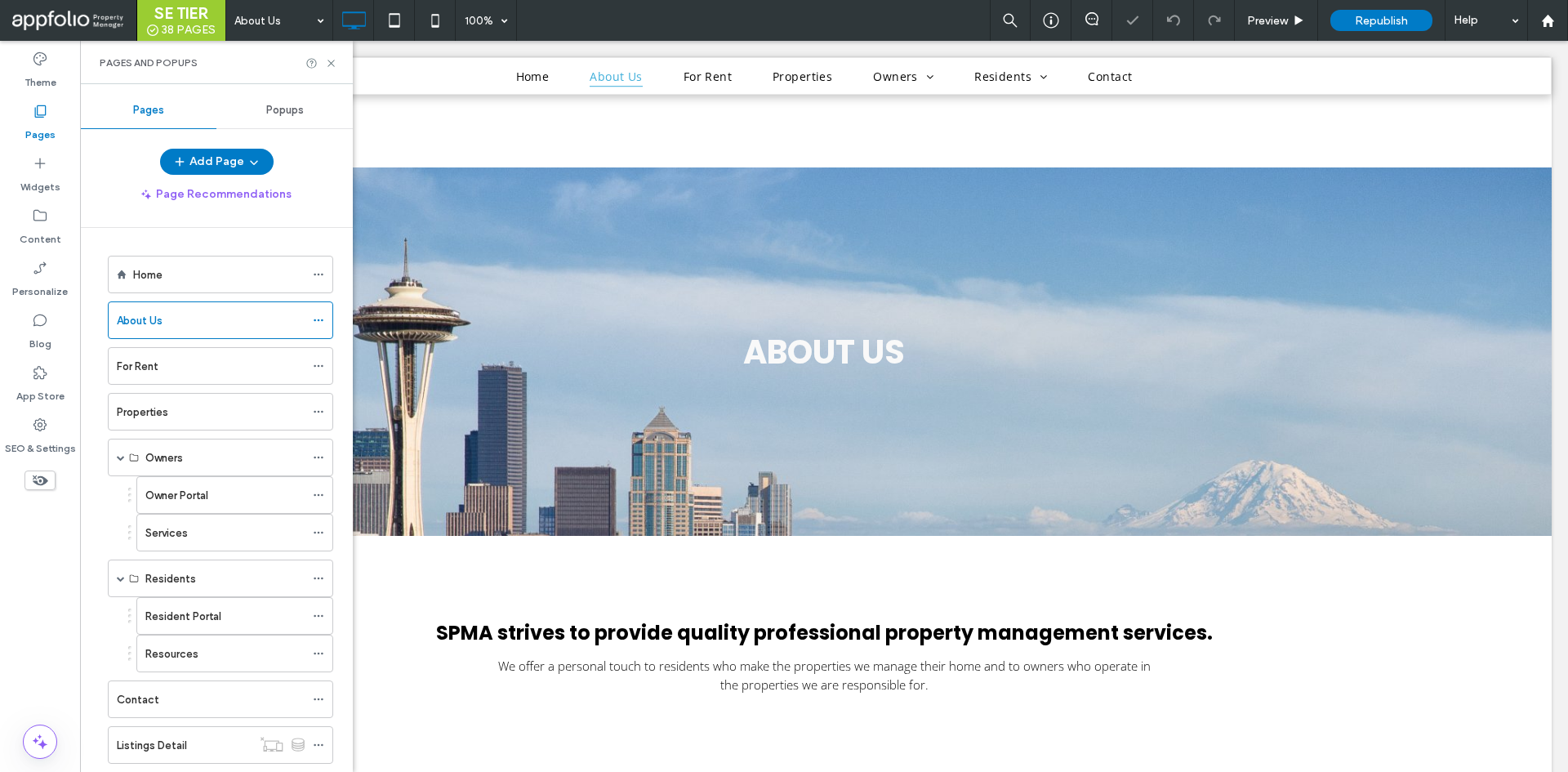
scroll to position [654, 0]
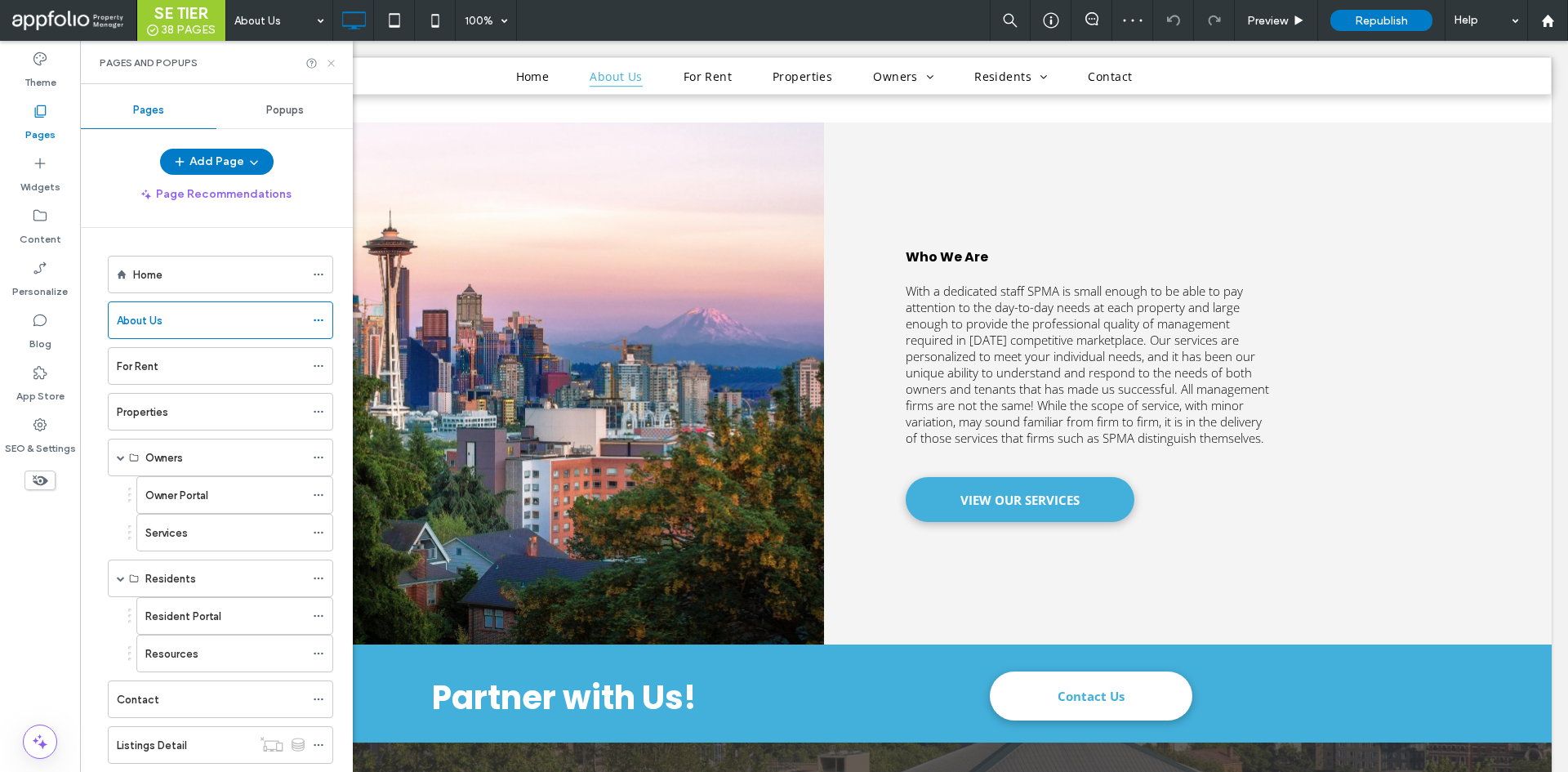
click at [326, 64] on icon at bounding box center [331, 63] width 12 height 12
